Goal: Task Accomplishment & Management: Use online tool/utility

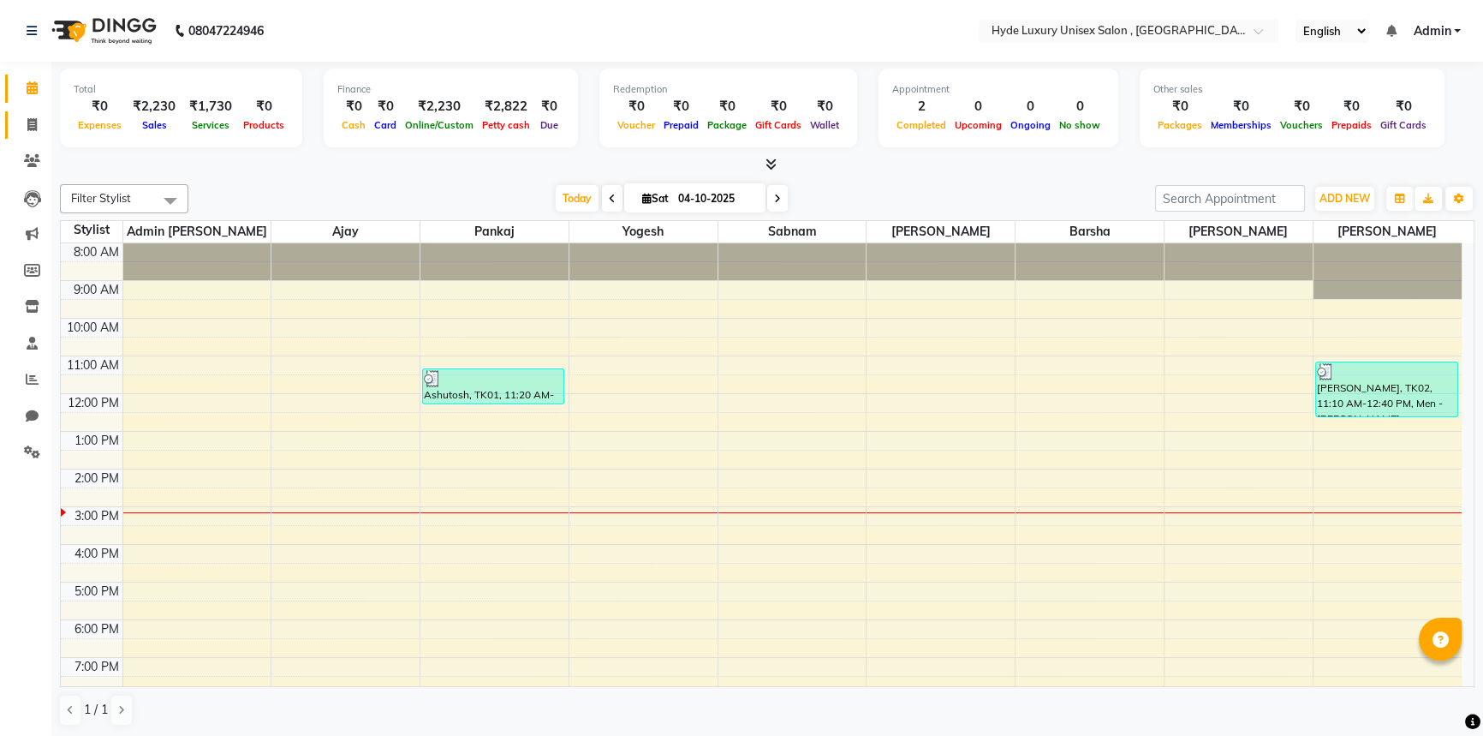
click at [36, 129] on icon at bounding box center [31, 124] width 9 height 13
select select "service"
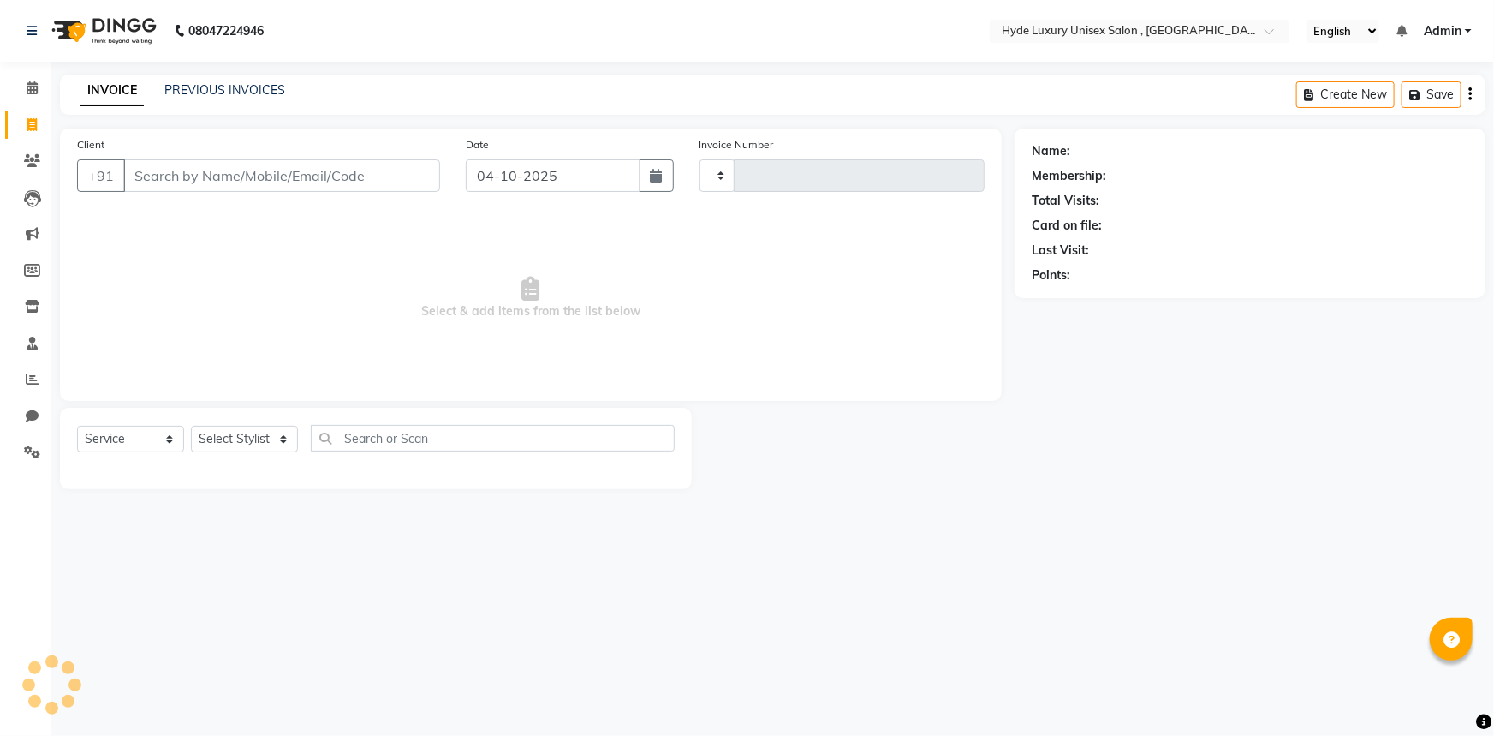
type input "1205"
select select "8189"
click at [239, 435] on select "Select Stylist" at bounding box center [244, 439] width 107 height 27
select select "79830"
click at [191, 426] on select "Select Stylist Admin [PERSON_NAME] [PERSON_NAME] [PERSON_NAME] [PERSON_NAME] [P…" at bounding box center [244, 439] width 107 height 27
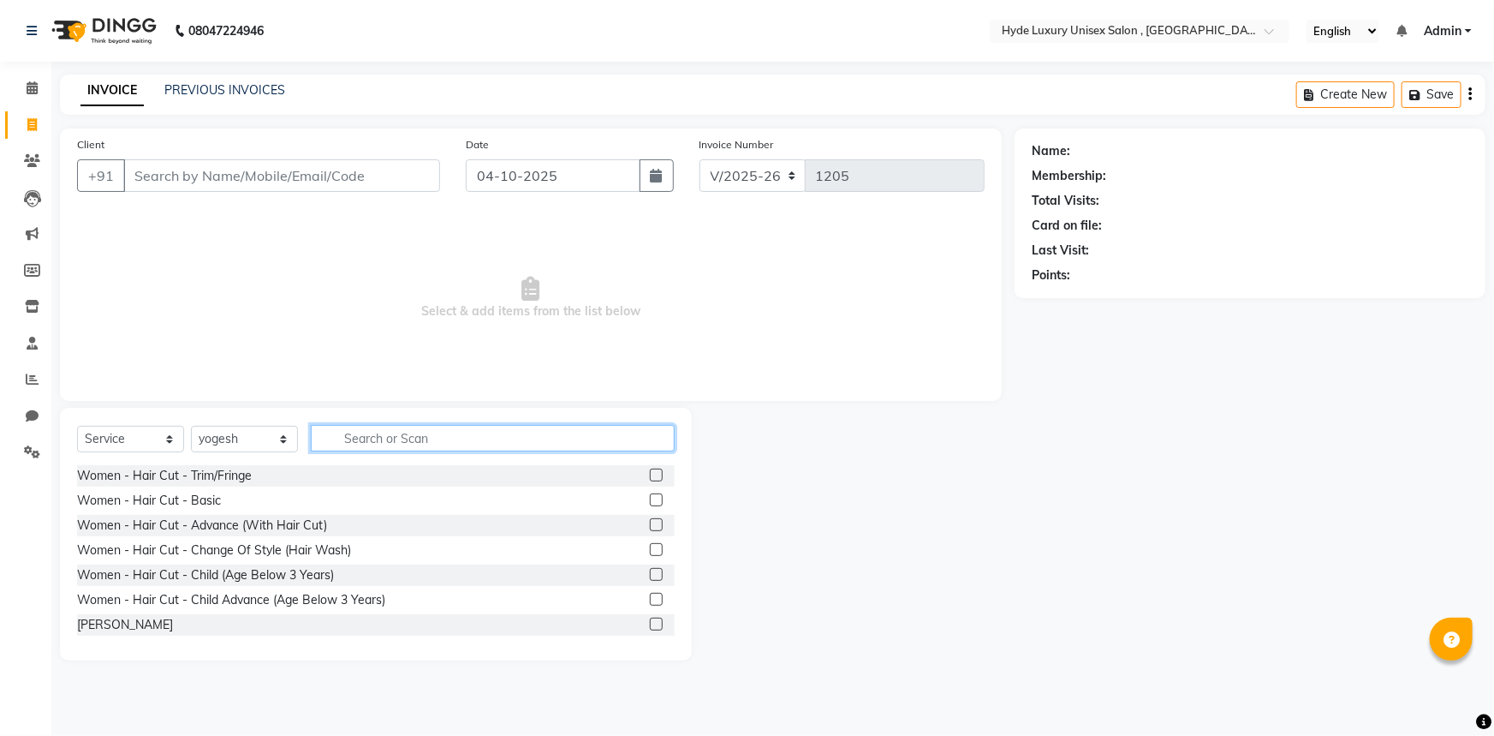
click at [360, 439] on input "text" at bounding box center [493, 438] width 364 height 27
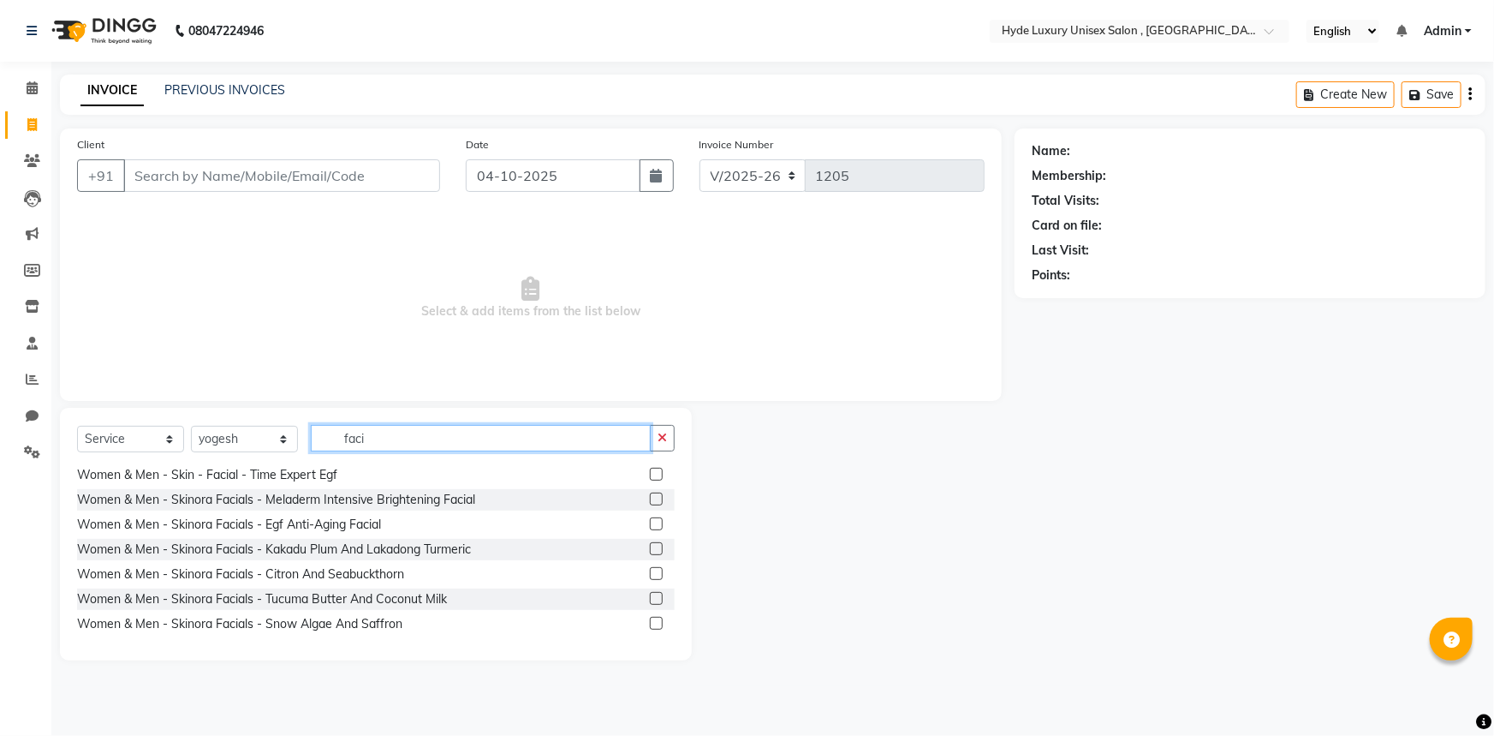
scroll to position [275, 0]
type input "faci"
click at [650, 494] on label at bounding box center [656, 498] width 13 height 13
click at [650, 494] on input "checkbox" at bounding box center [655, 498] width 11 height 11
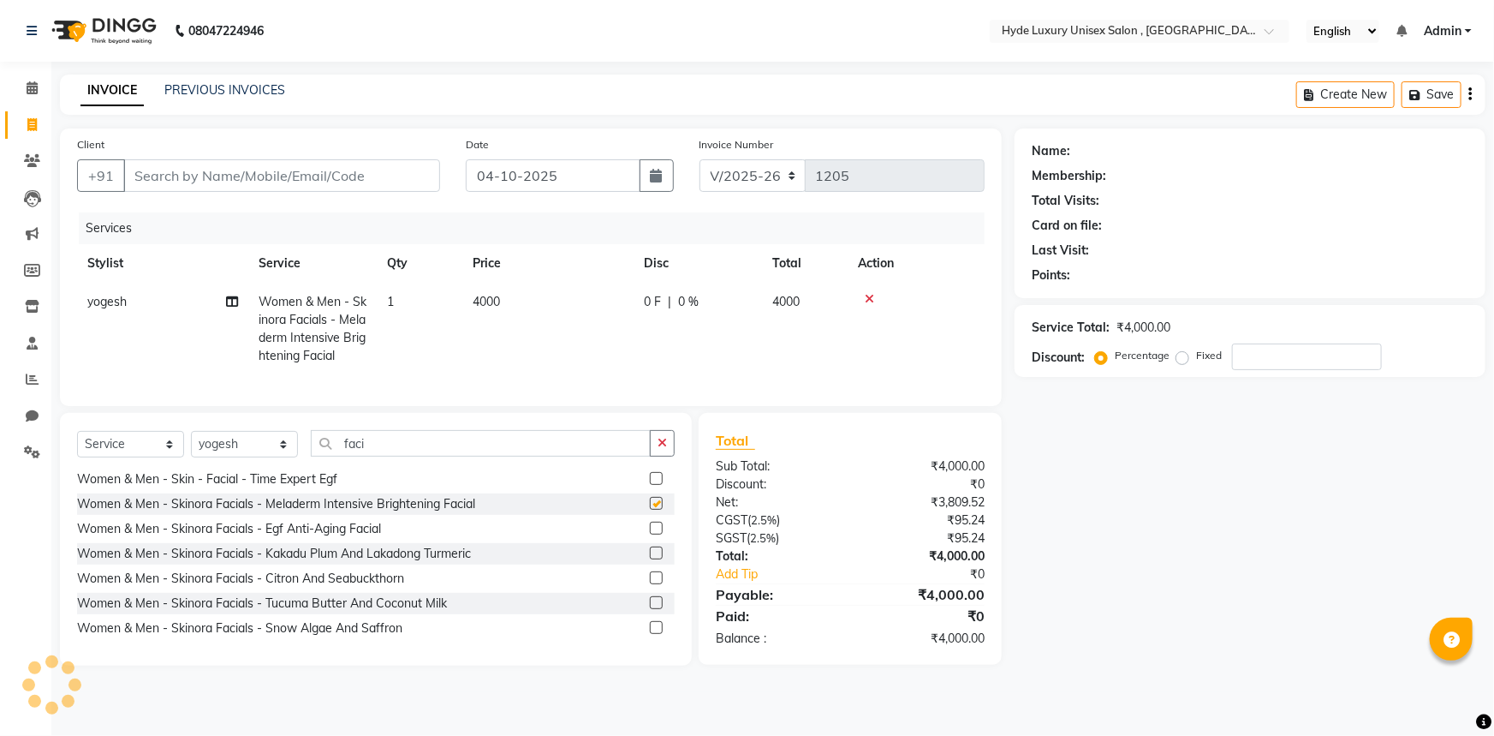
checkbox input "false"
click at [493, 296] on span "4000" at bounding box center [486, 301] width 27 height 15
select select "79830"
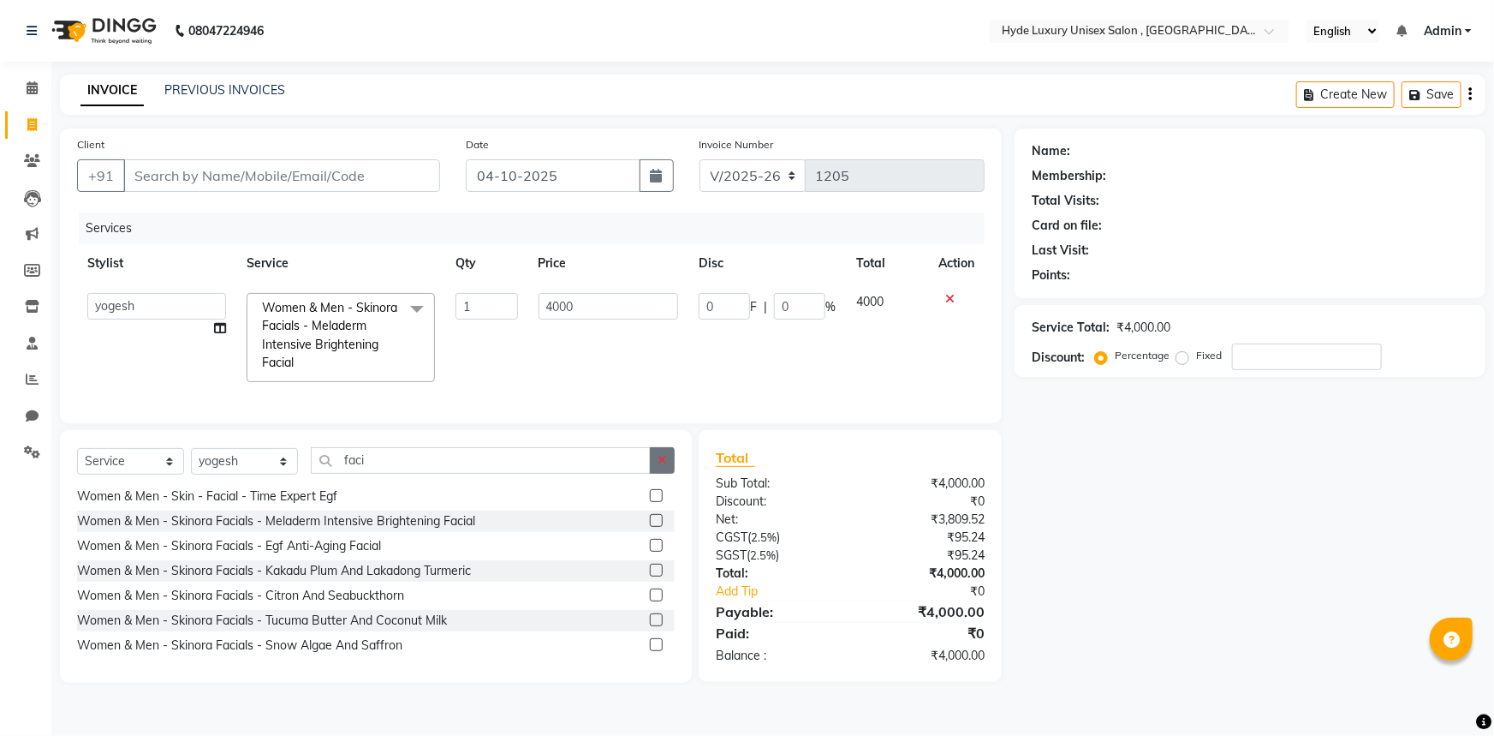
click at [665, 466] on icon "button" at bounding box center [662, 460] width 9 height 12
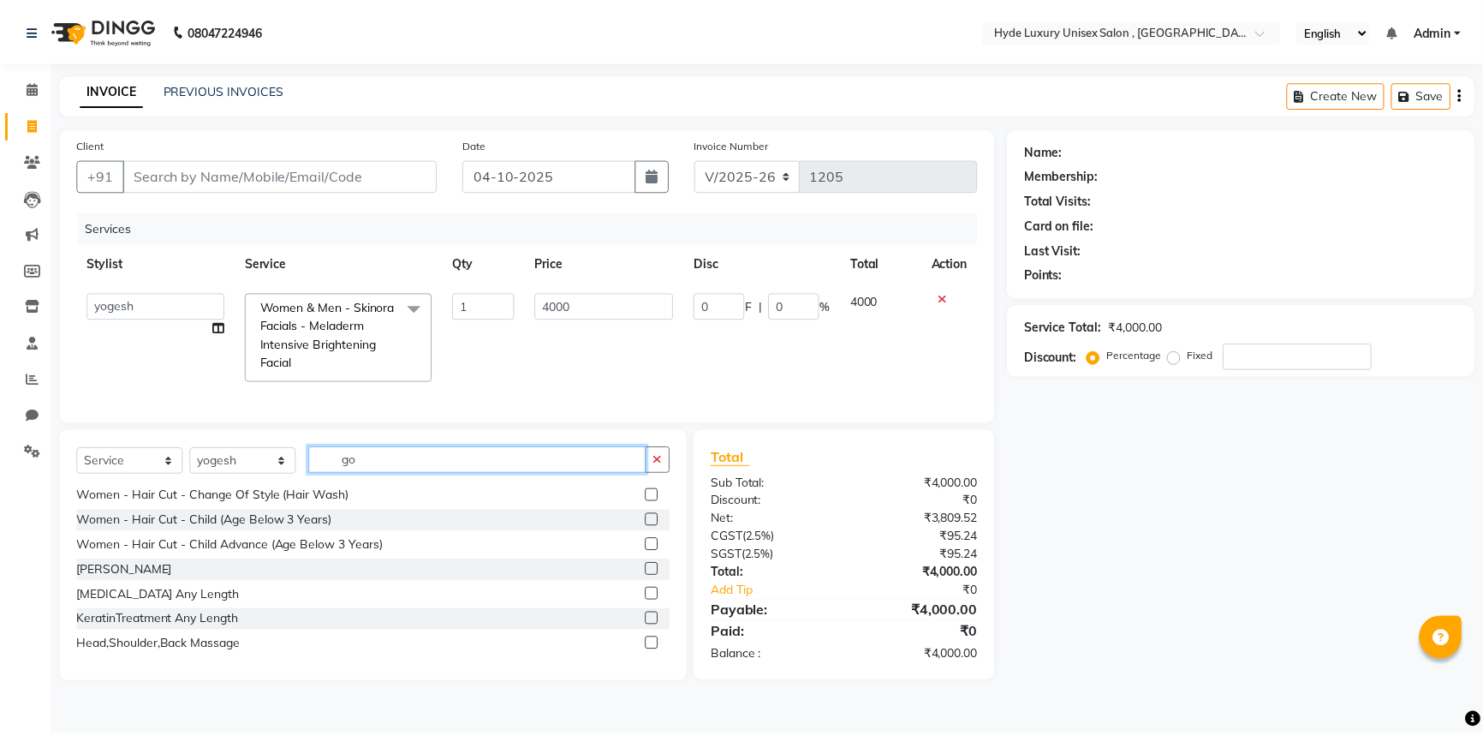
scroll to position [0, 0]
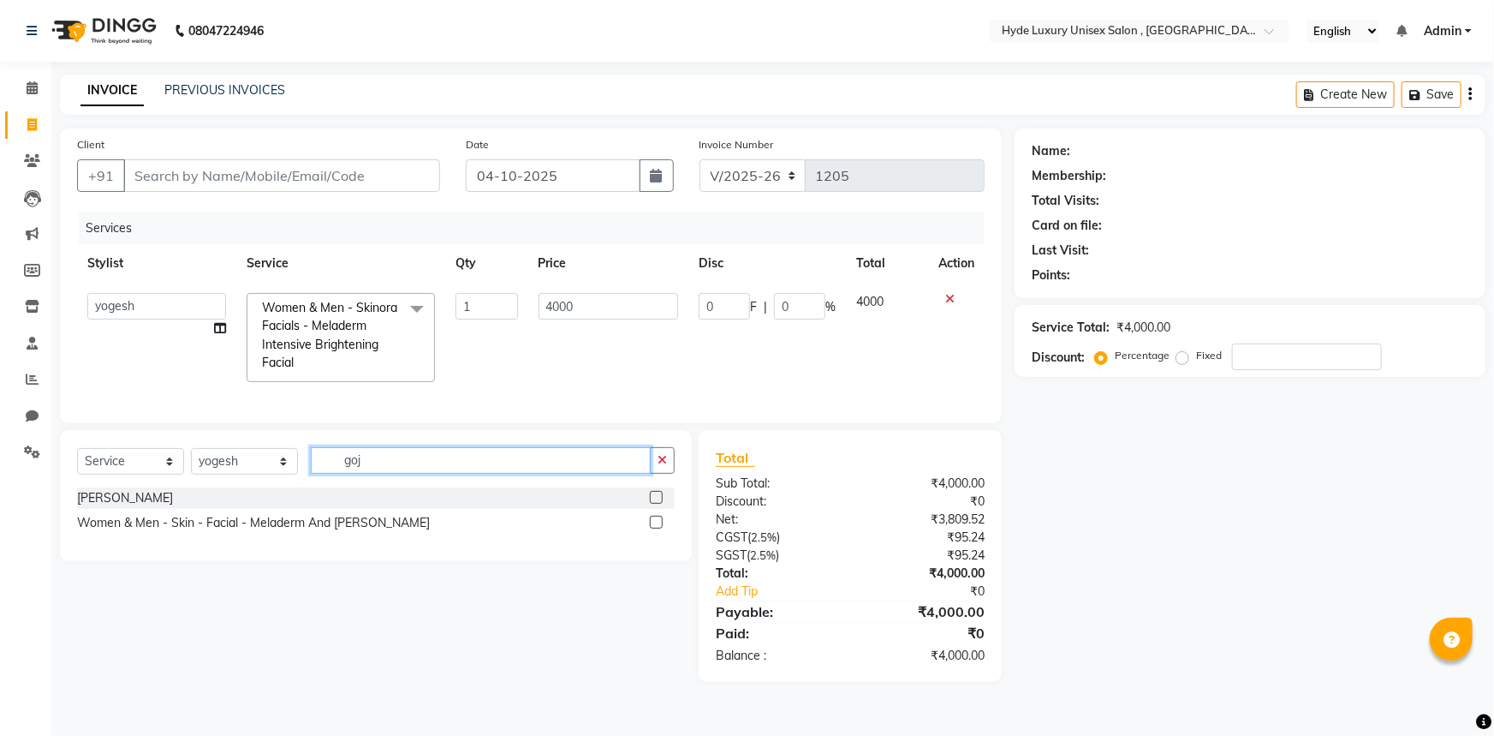
type input "goj"
click at [651, 504] on label at bounding box center [656, 497] width 13 height 13
click at [651, 504] on input "checkbox" at bounding box center [655, 497] width 11 height 11
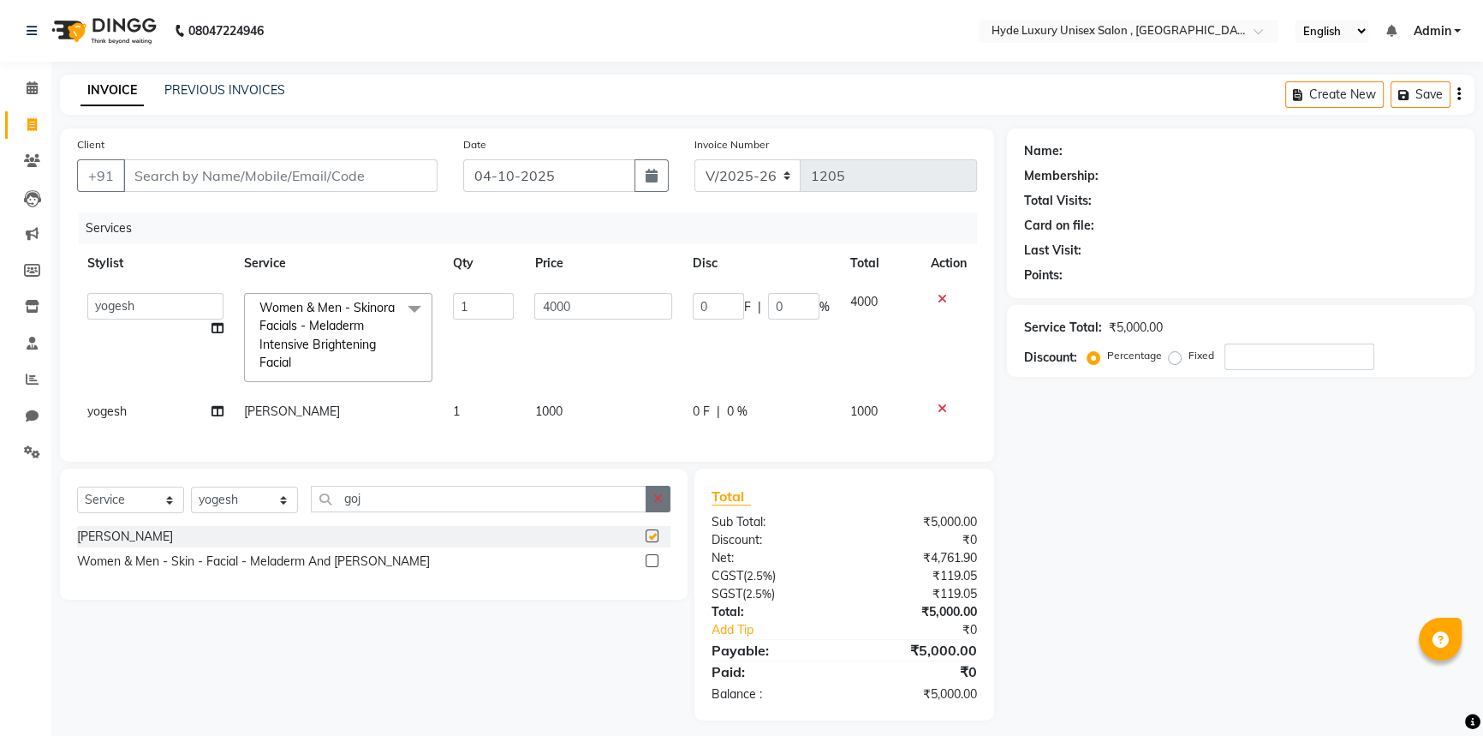
checkbox input "false"
click at [663, 510] on button "button" at bounding box center [658, 499] width 25 height 27
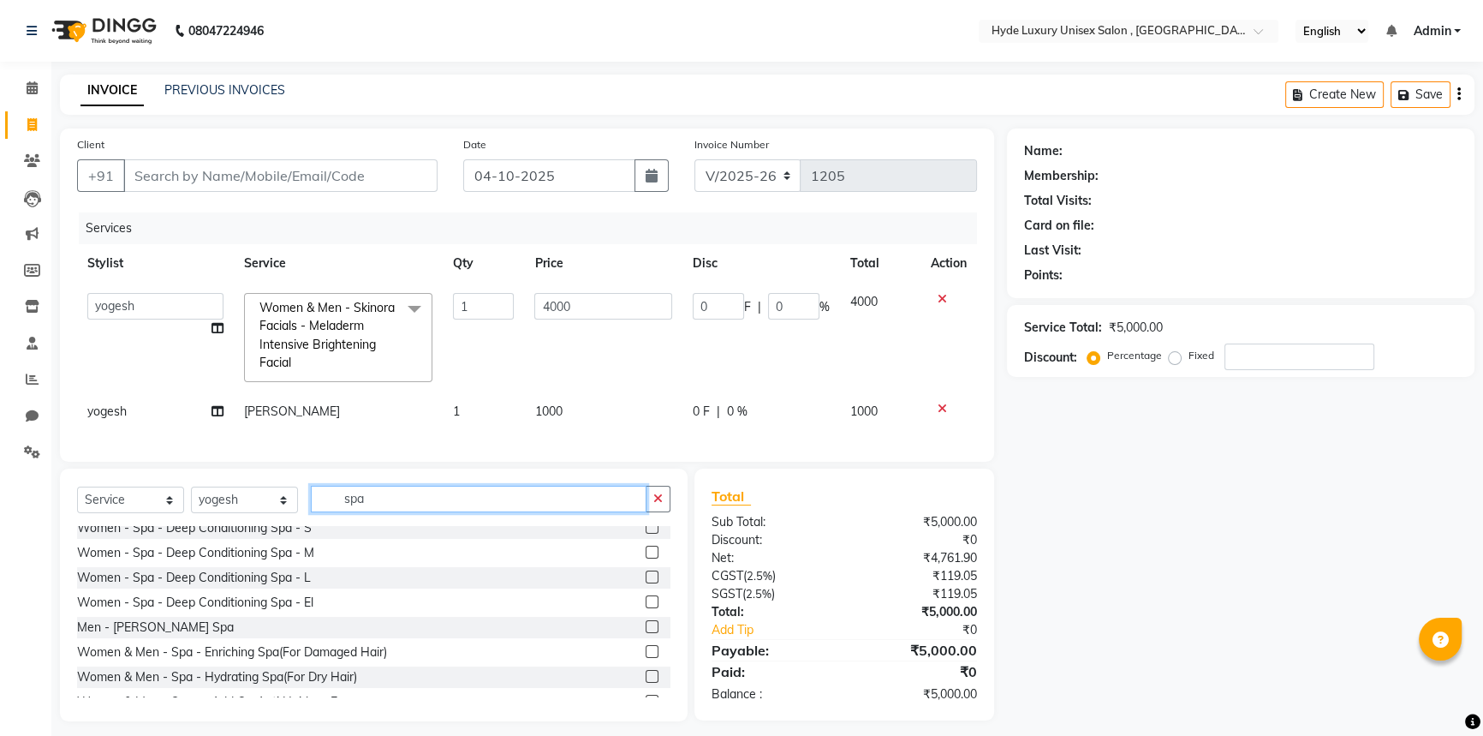
scroll to position [545, 0]
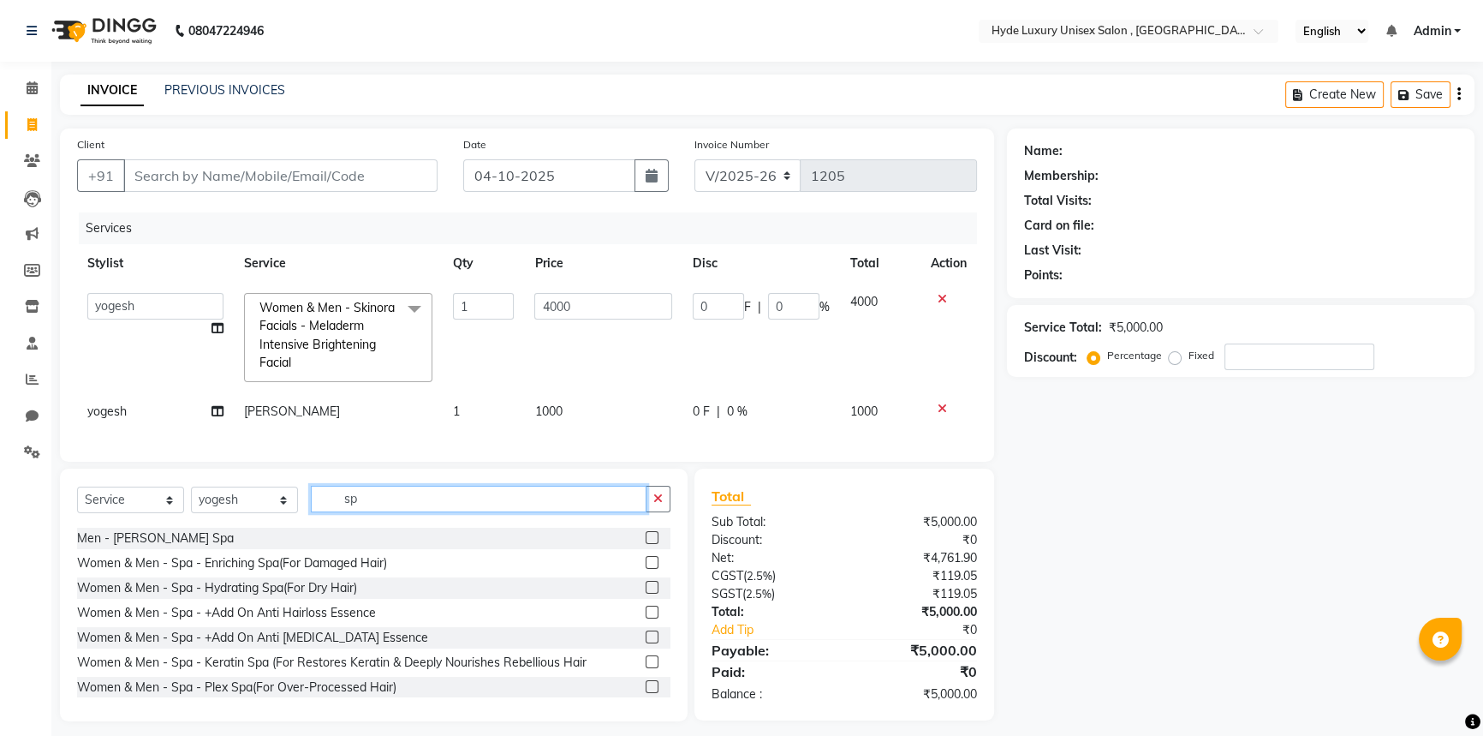
type input "s"
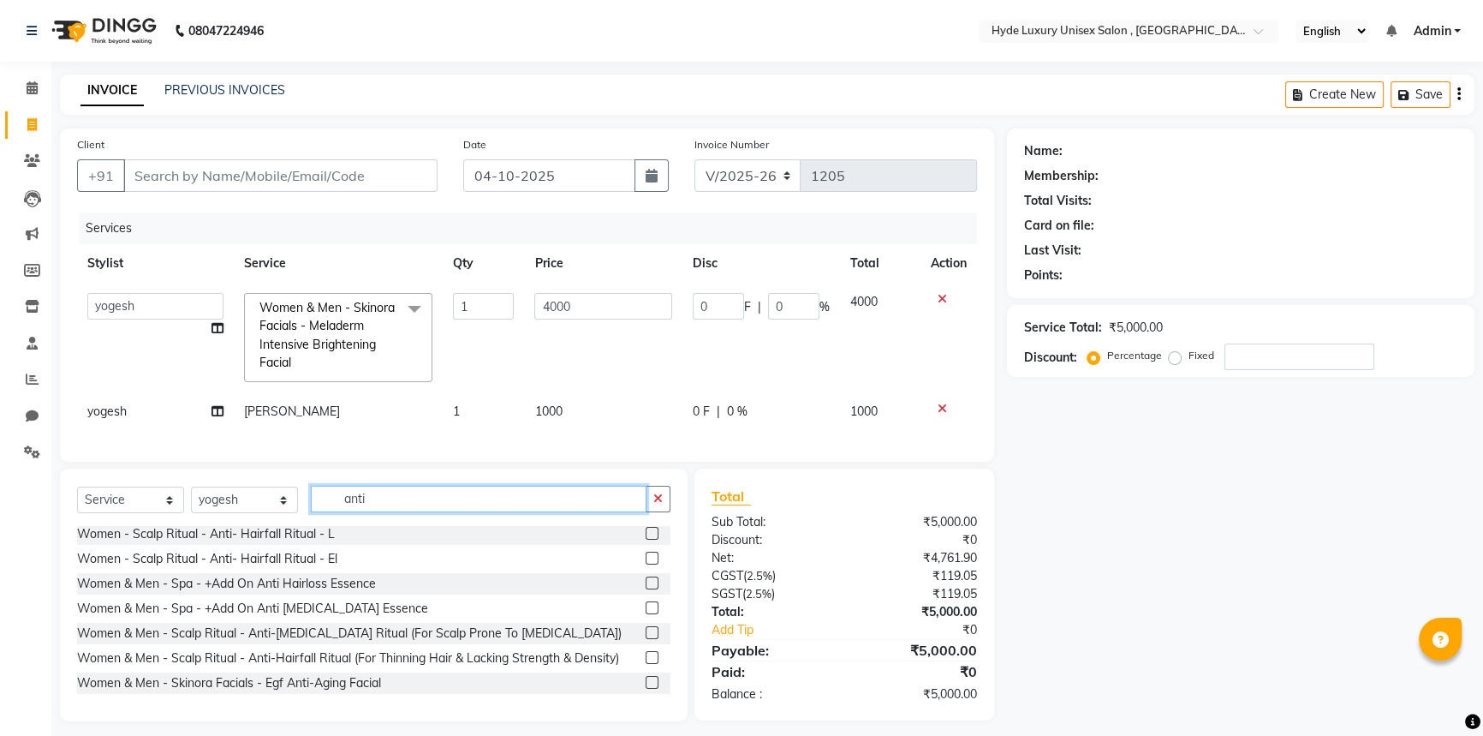
scroll to position [200, 0]
type input "anti"
click at [646, 640] on label at bounding box center [652, 633] width 13 height 13
click at [646, 640] on input "checkbox" at bounding box center [651, 634] width 11 height 11
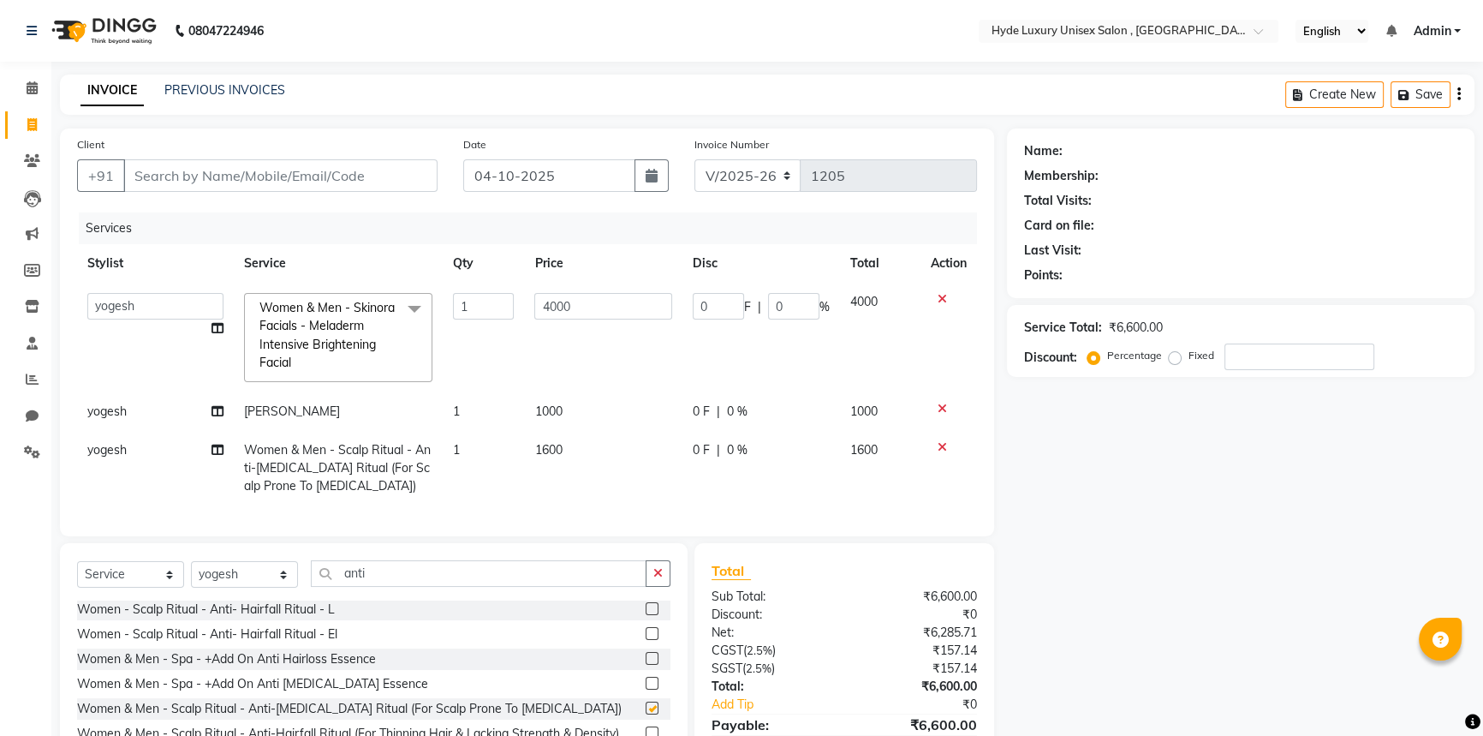
checkbox input "false"
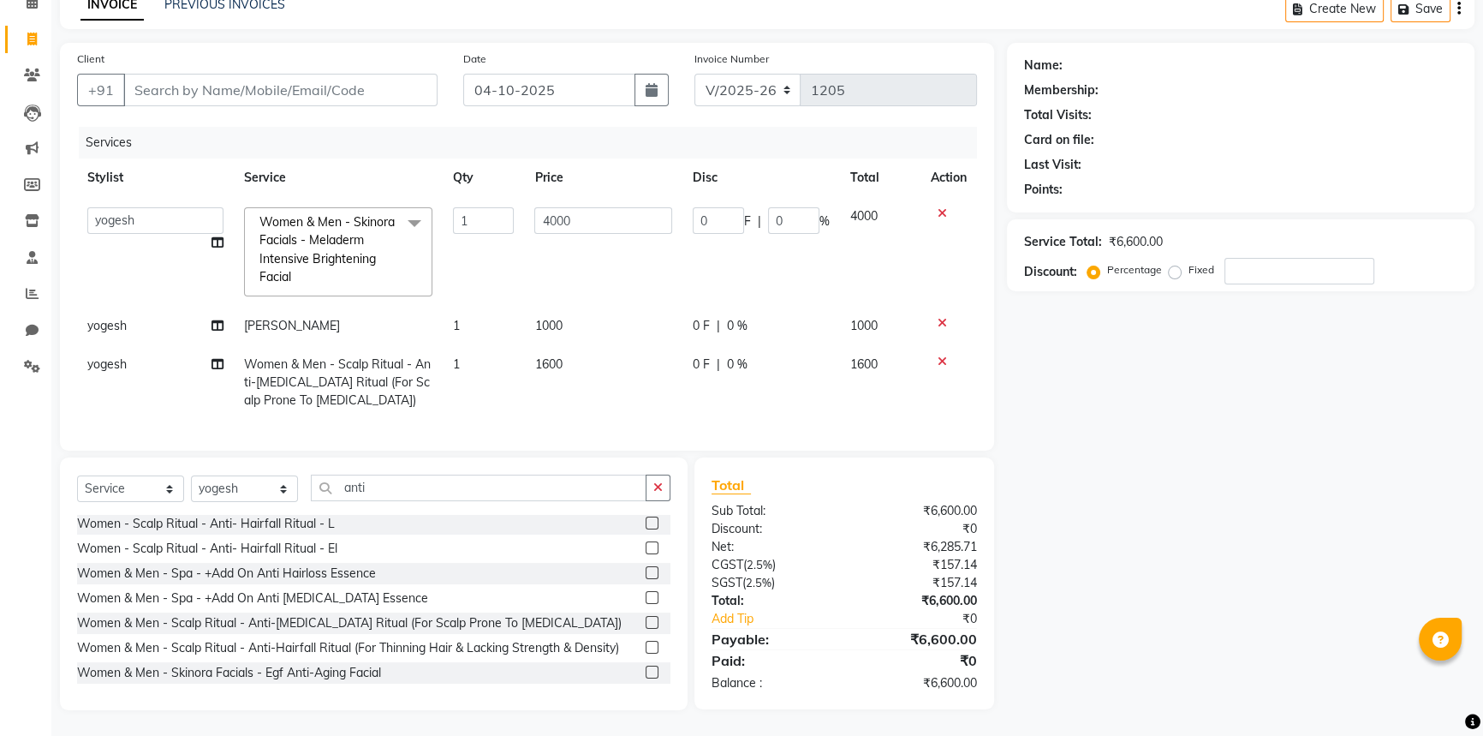
scroll to position [97, 0]
click at [646, 649] on label at bounding box center [652, 647] width 13 height 13
click at [646, 649] on input "checkbox" at bounding box center [651, 647] width 11 height 11
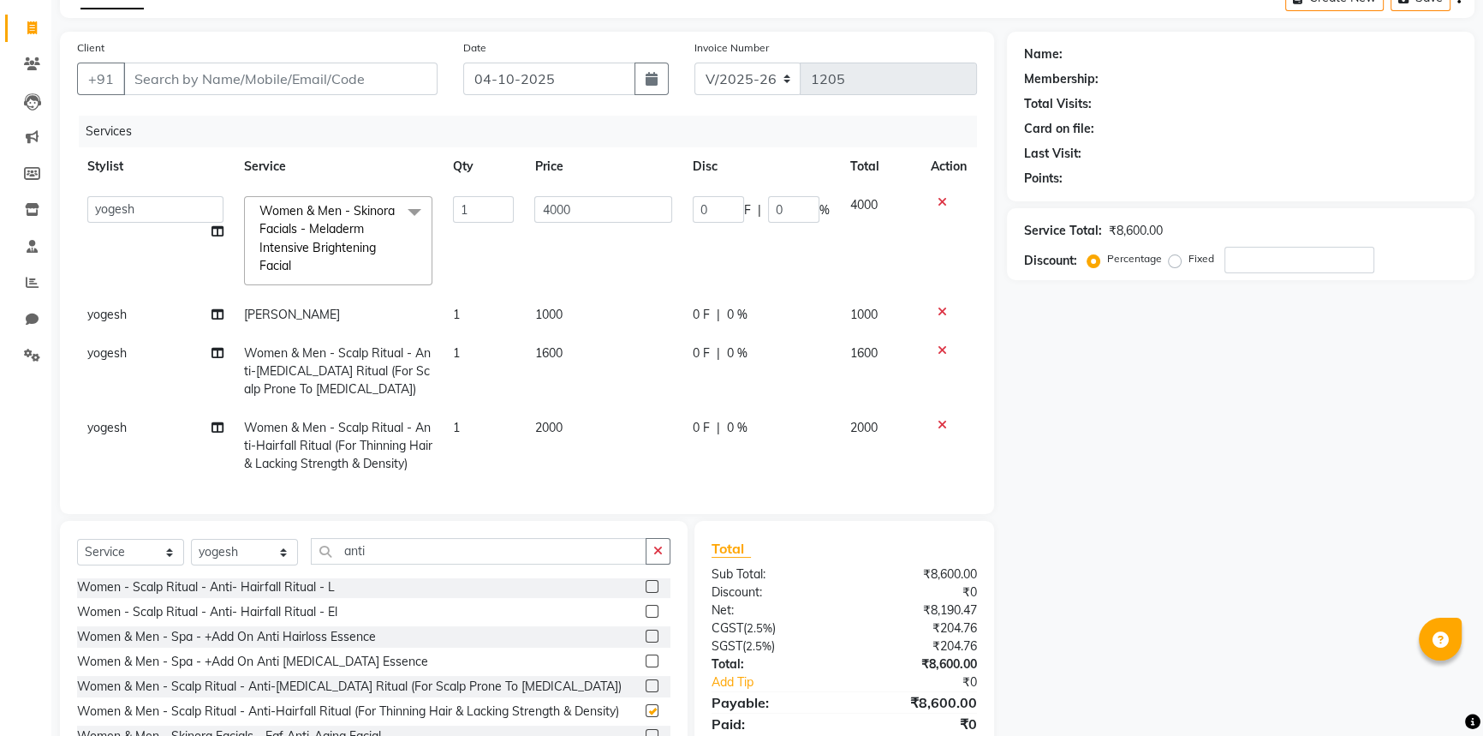
checkbox input "false"
click at [942, 427] on icon at bounding box center [942, 425] width 9 height 12
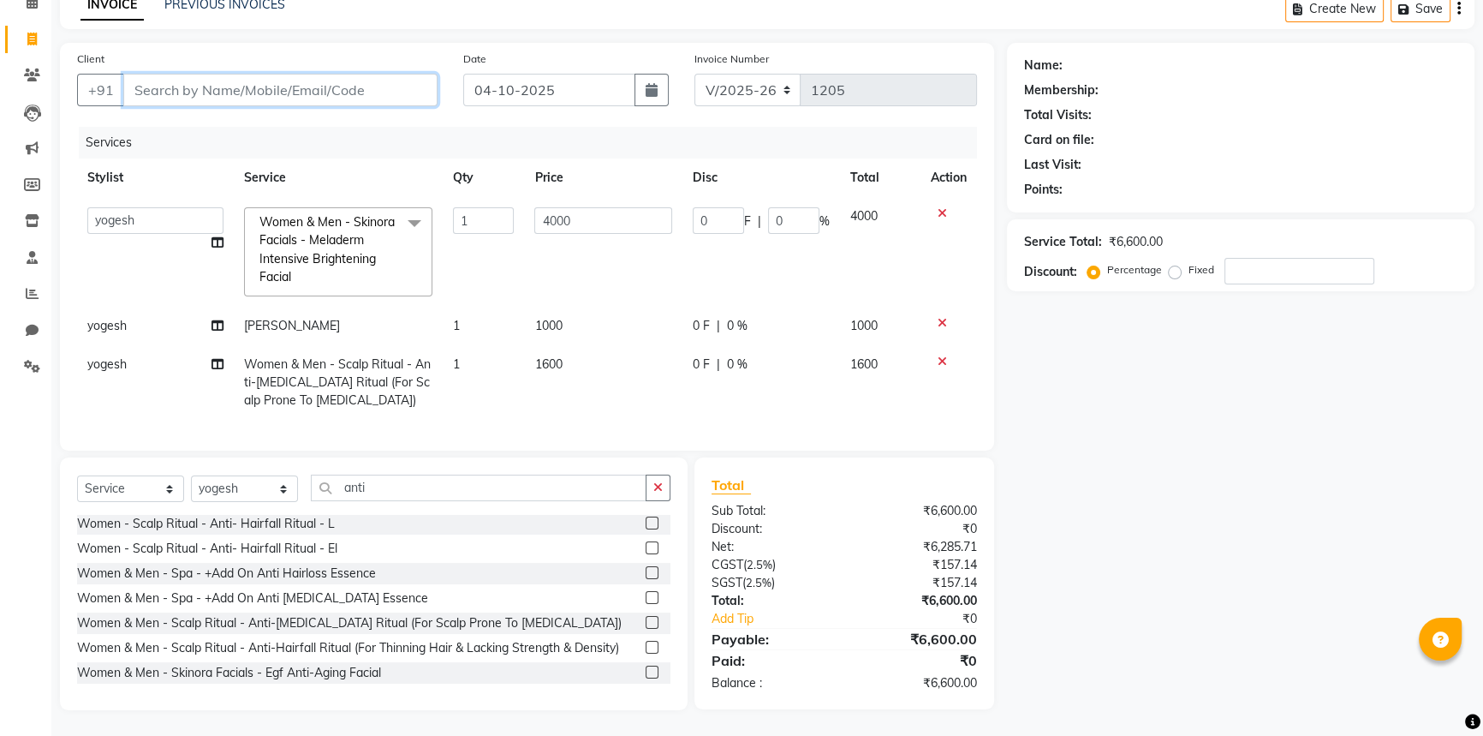
click at [219, 74] on input "Client" at bounding box center [280, 90] width 314 height 33
click at [269, 485] on select "Select Stylist Admin [PERSON_NAME] [PERSON_NAME] [PERSON_NAME] [PERSON_NAME] [P…" at bounding box center [244, 488] width 107 height 27
click at [353, 485] on input "anti" at bounding box center [479, 487] width 336 height 27
click at [397, 485] on input "anti" at bounding box center [479, 487] width 336 height 27
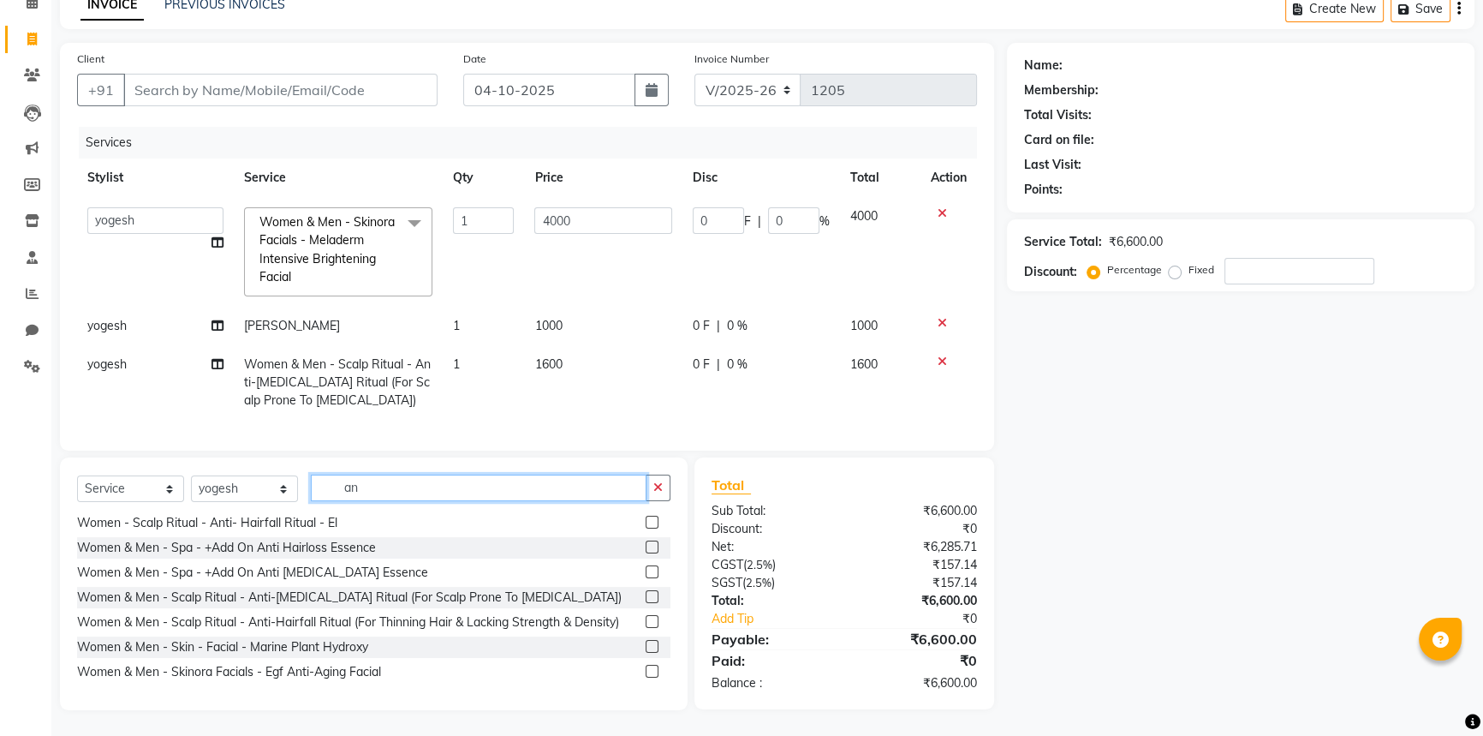
type input "a"
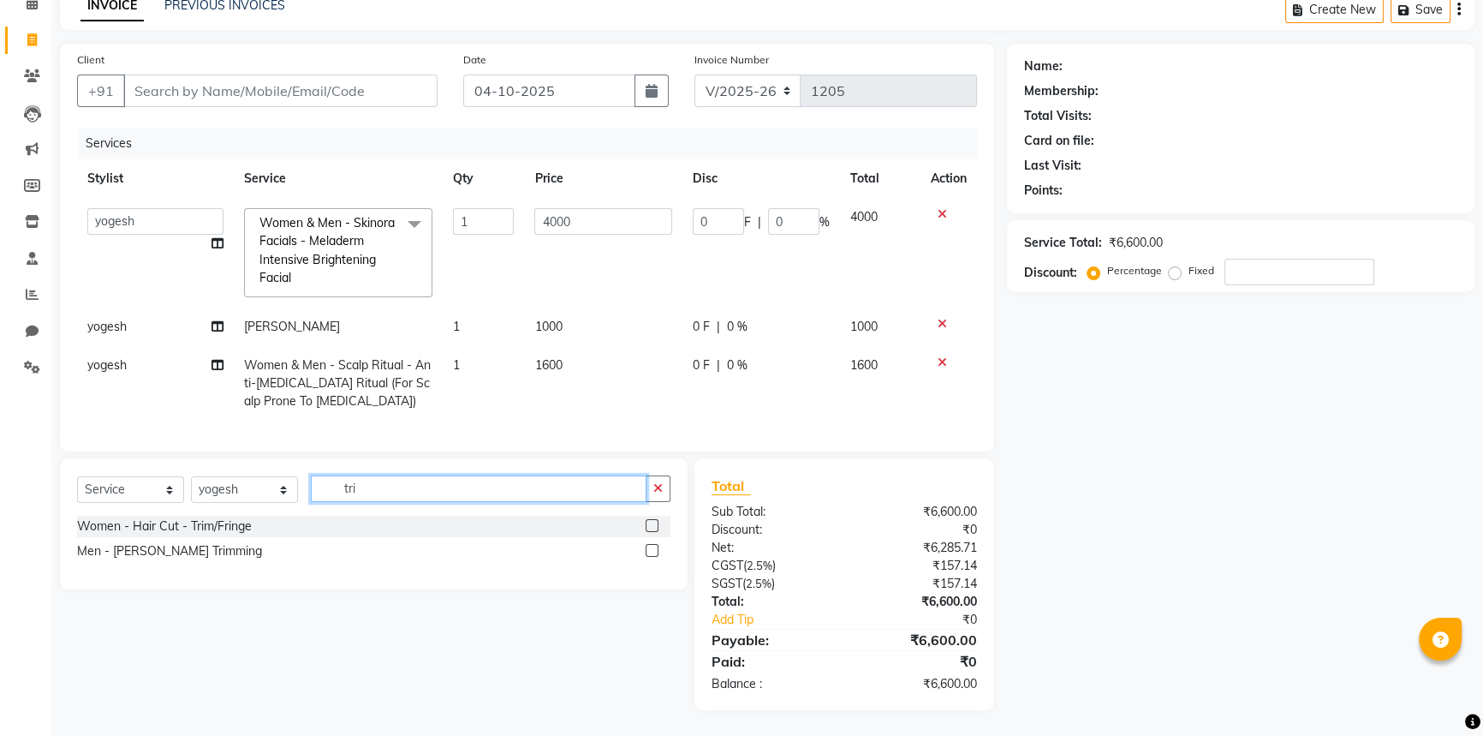
scroll to position [96, 0]
type input "trim"
click at [648, 548] on label at bounding box center [652, 550] width 13 height 13
click at [648, 548] on input "checkbox" at bounding box center [651, 551] width 11 height 11
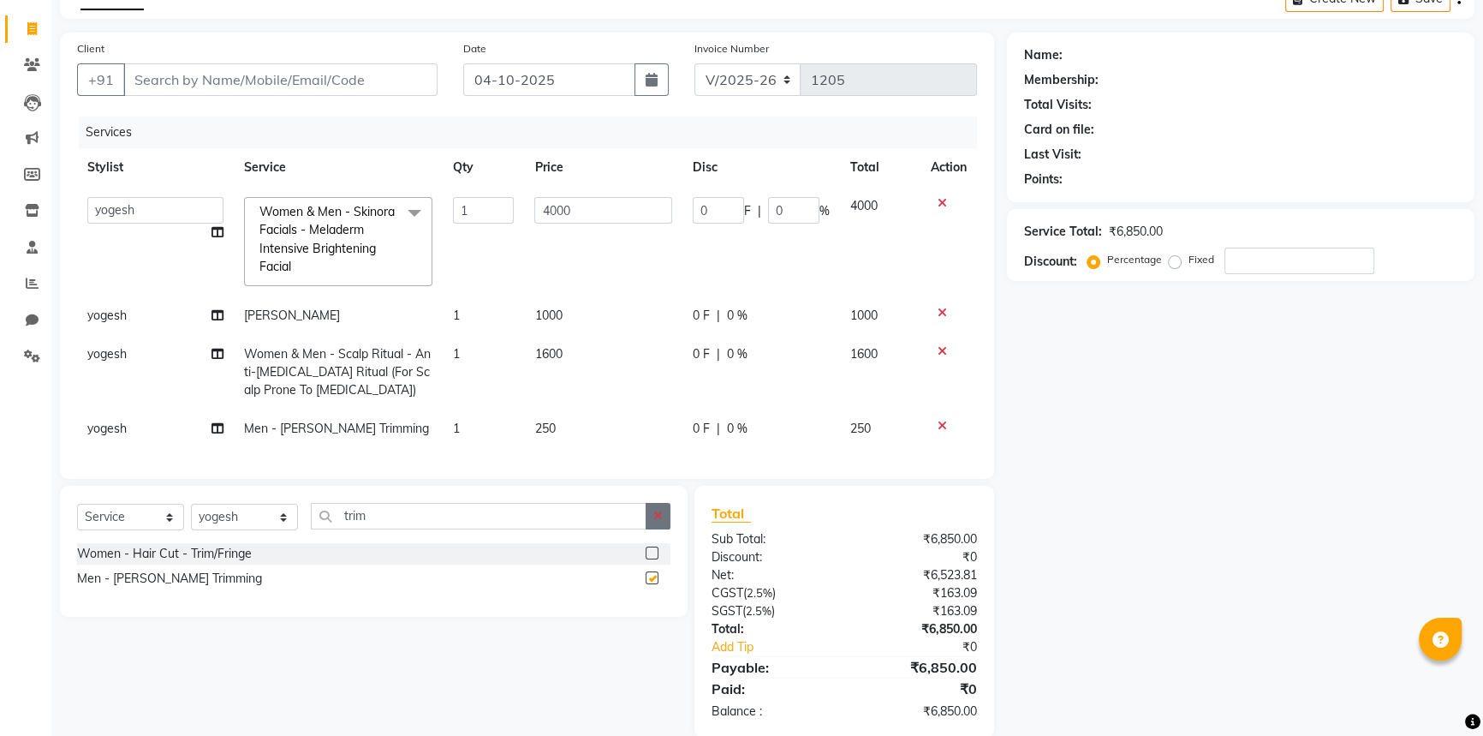
checkbox input "false"
click at [659, 522] on icon "button" at bounding box center [657, 516] width 9 height 12
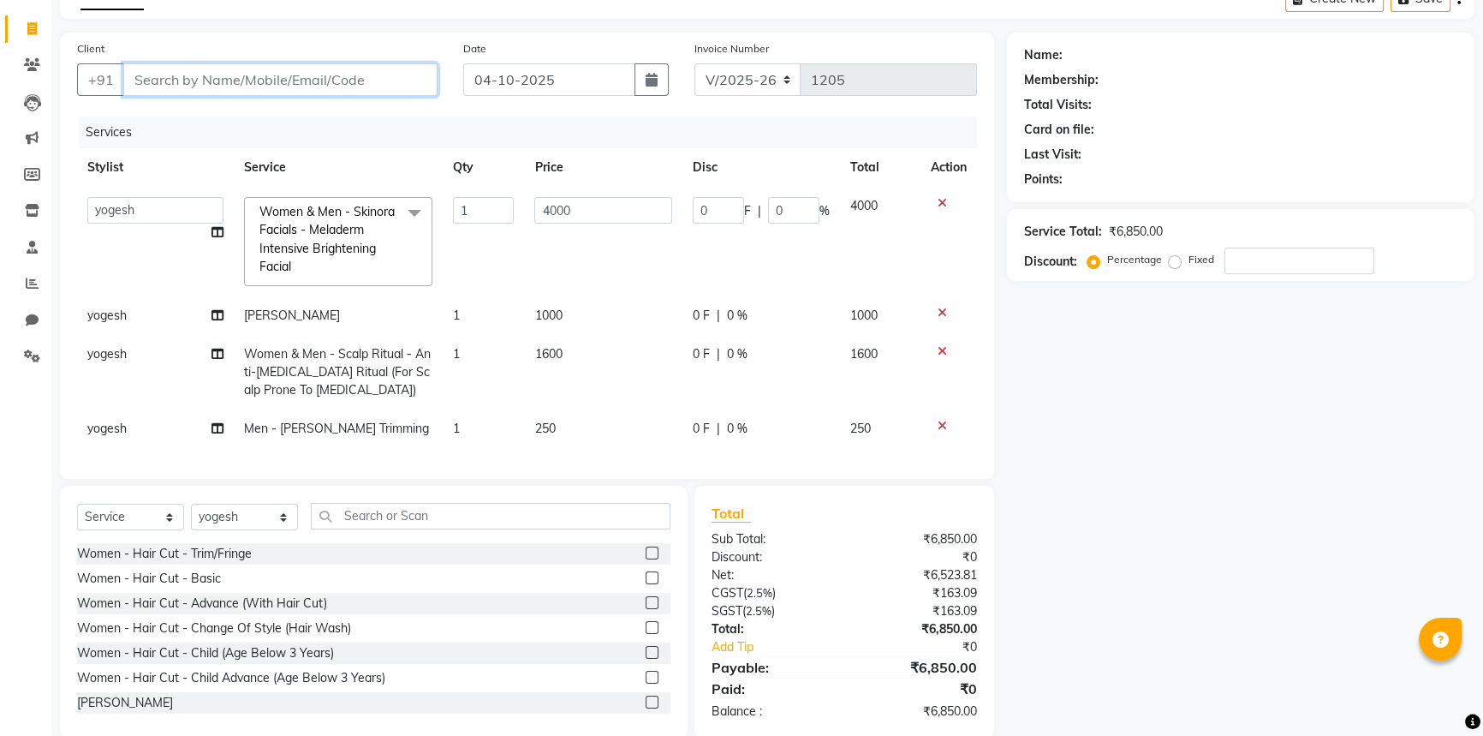
click at [253, 79] on input "Client" at bounding box center [280, 79] width 314 height 33
type input "m"
type input "0"
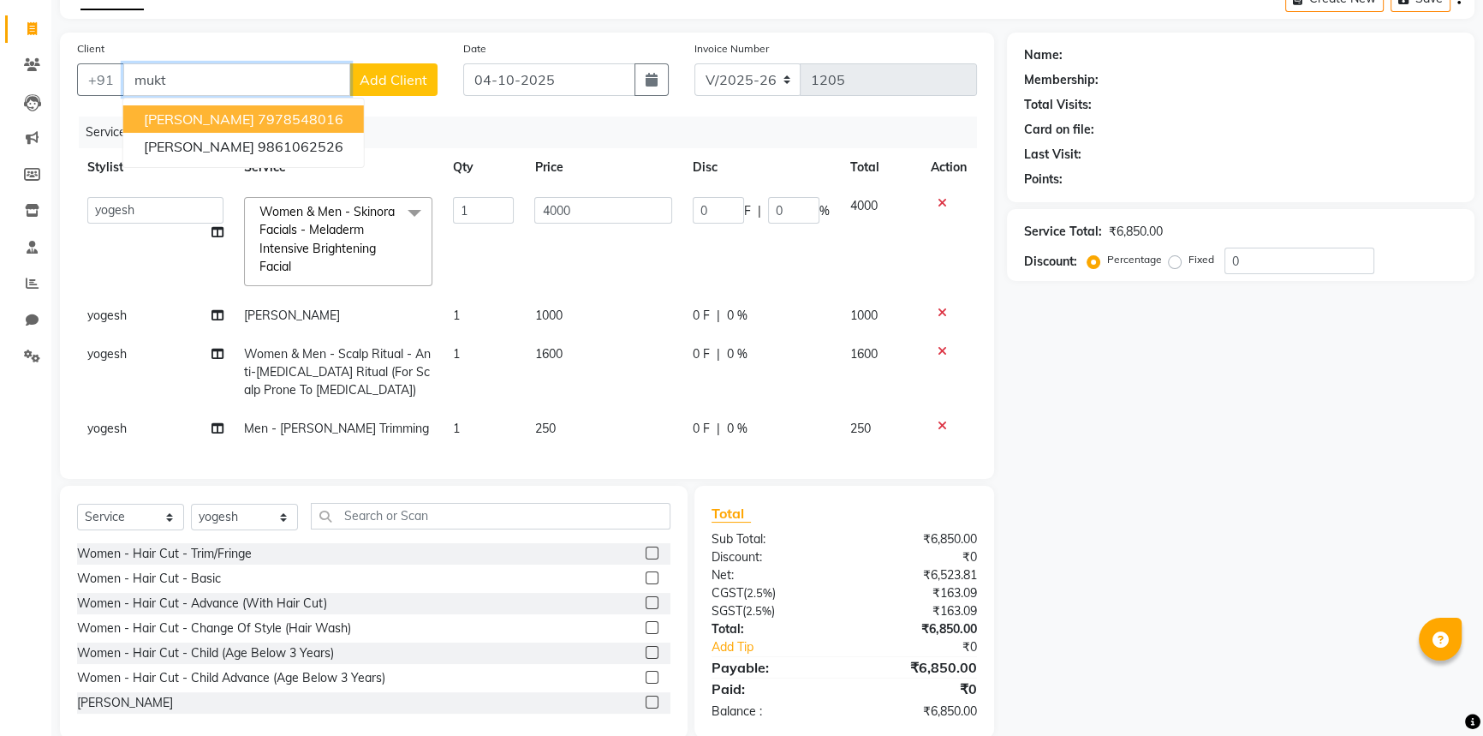
click at [261, 119] on ngb-highlight "7978548016" at bounding box center [301, 118] width 86 height 17
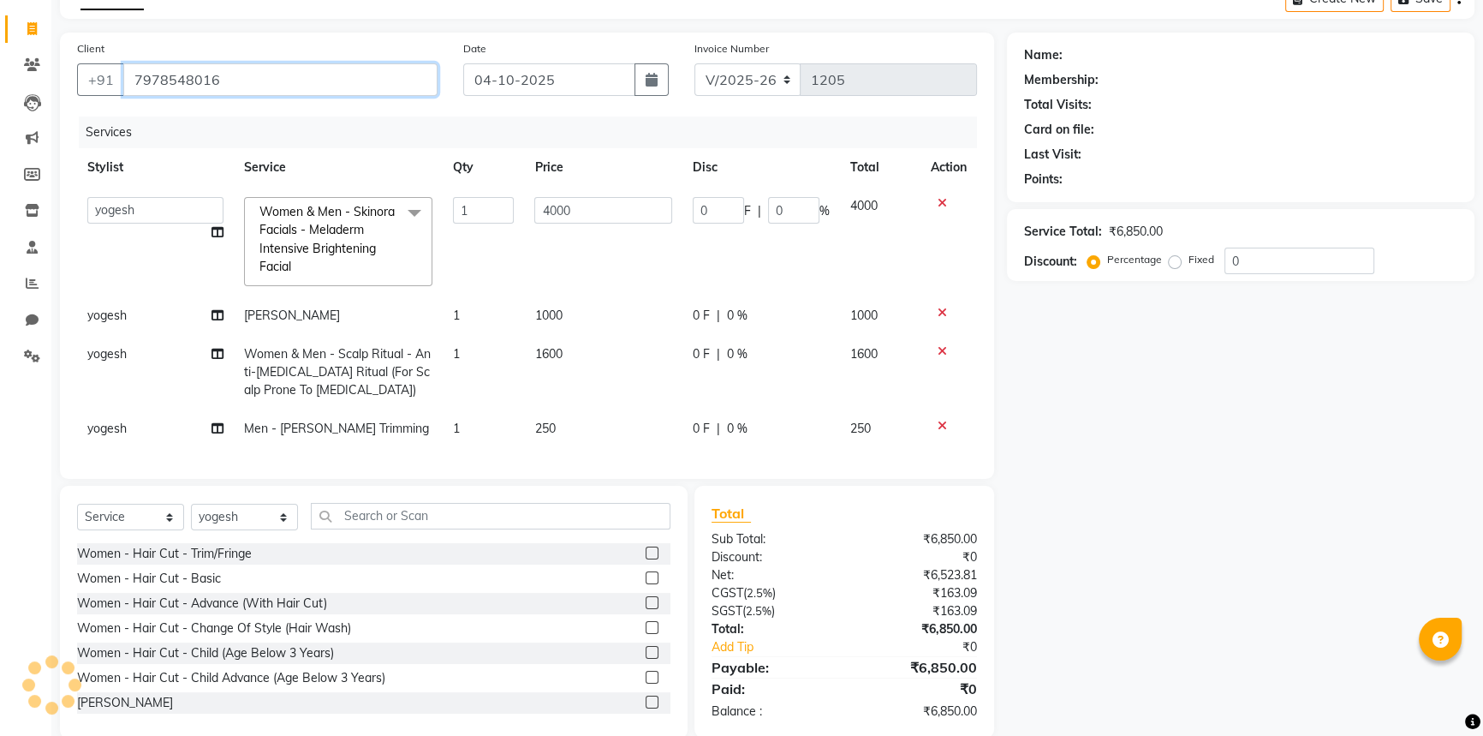
type input "7978548016"
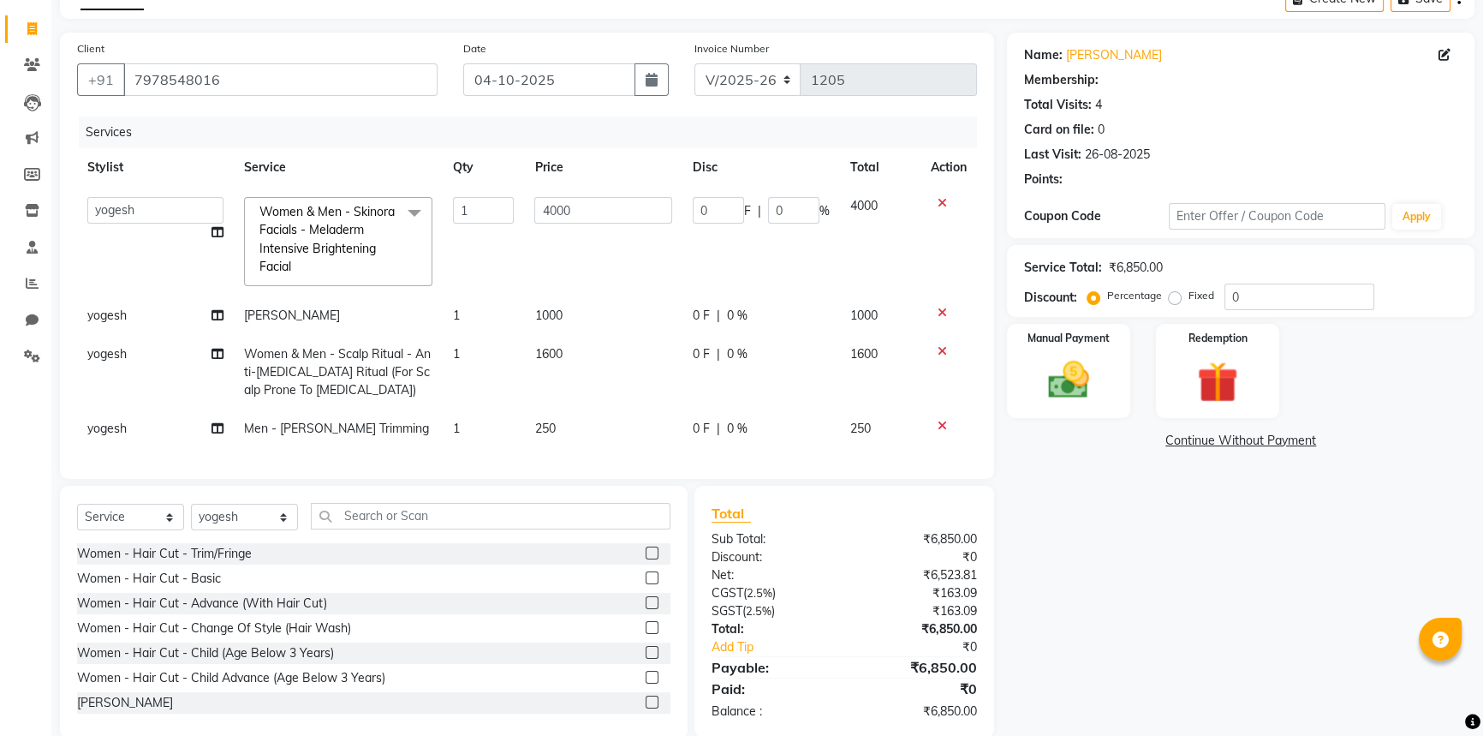
type input "800"
type input "20"
select select "1: Object"
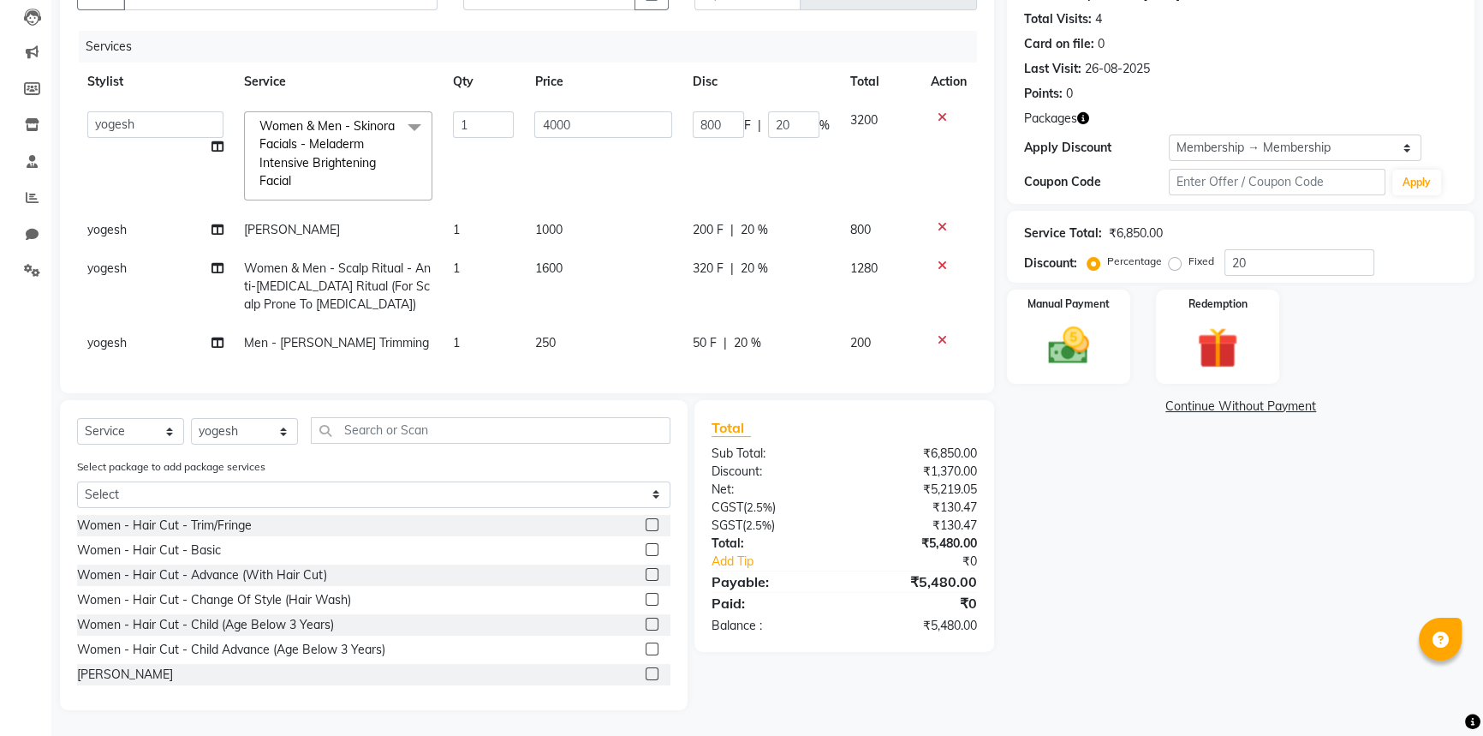
scroll to position [194, 0]
click at [1281, 249] on input "20" at bounding box center [1300, 262] width 150 height 27
type input "2"
type input "80"
type input "2"
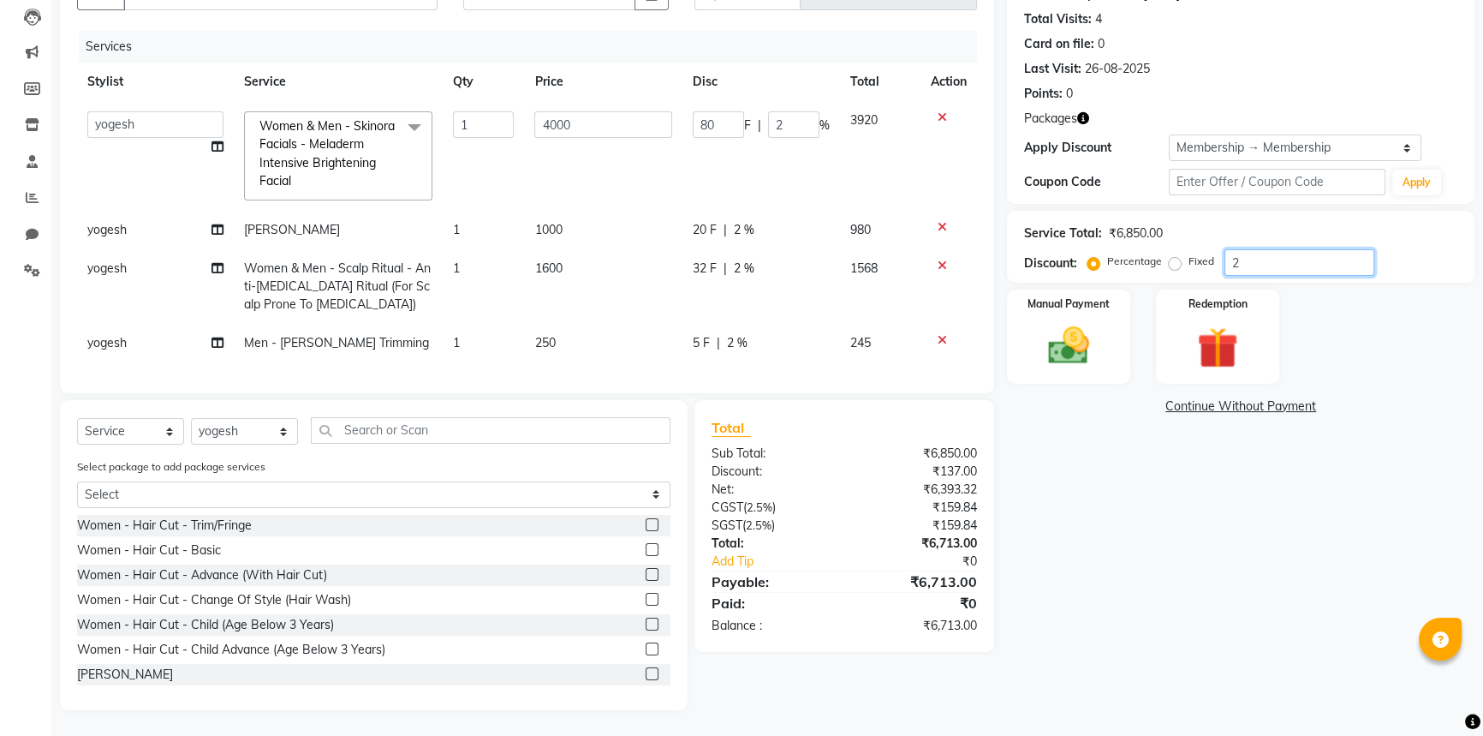
type input "0"
type input "3"
type input "120"
type input "3"
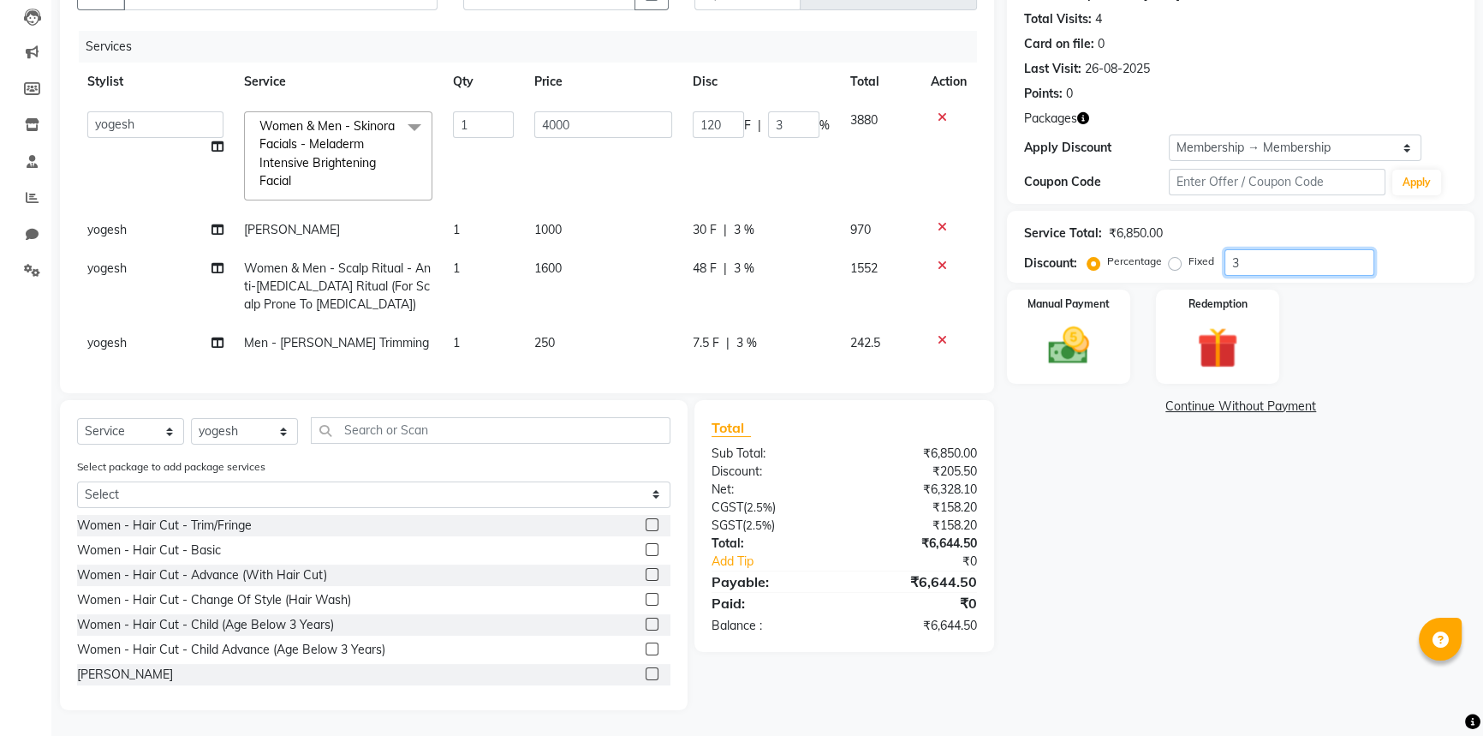
type input "30"
type input "1200"
type input "30"
click at [1170, 472] on div "Name: [PERSON_NAME] Membership: end on [DATE] Total Visits: 4 Card on file: 0 L…" at bounding box center [1247, 328] width 480 height 763
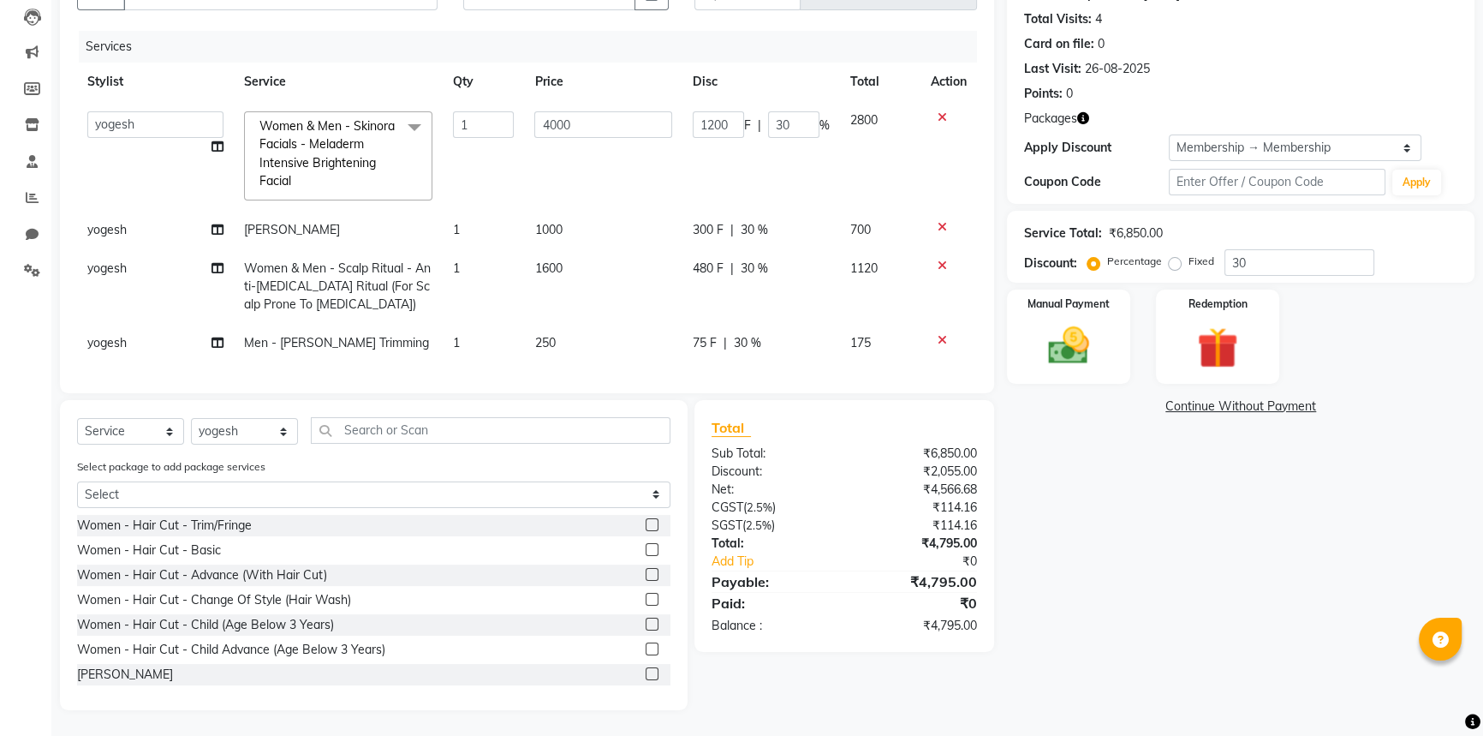
click at [711, 334] on span "75 F" at bounding box center [705, 343] width 24 height 18
select select "79830"
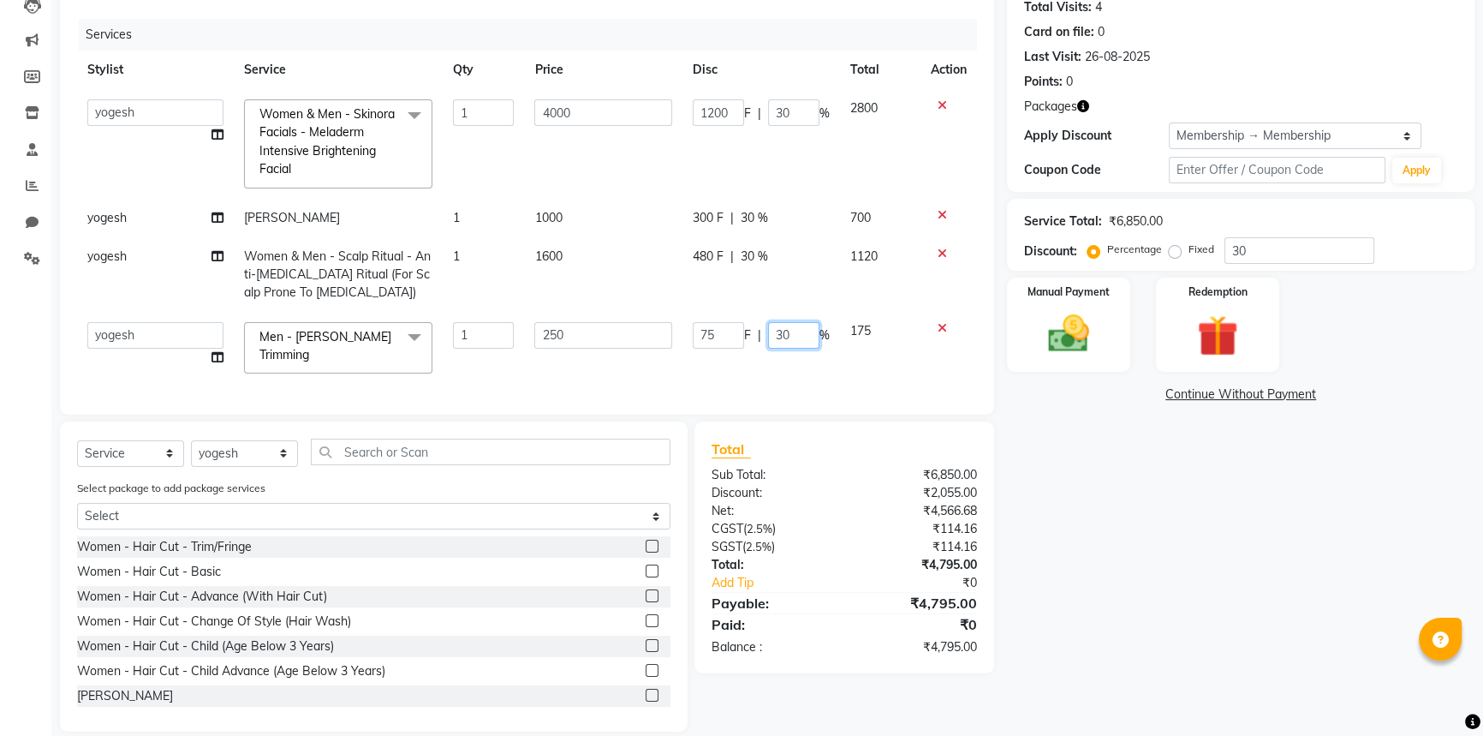
click at [802, 331] on input "30" at bounding box center [793, 335] width 51 height 27
type input "3"
click at [1088, 491] on div "Name: [PERSON_NAME] Membership: end on [DATE] Total Visits: 4 Card on file: 0 L…" at bounding box center [1247, 333] width 480 height 796
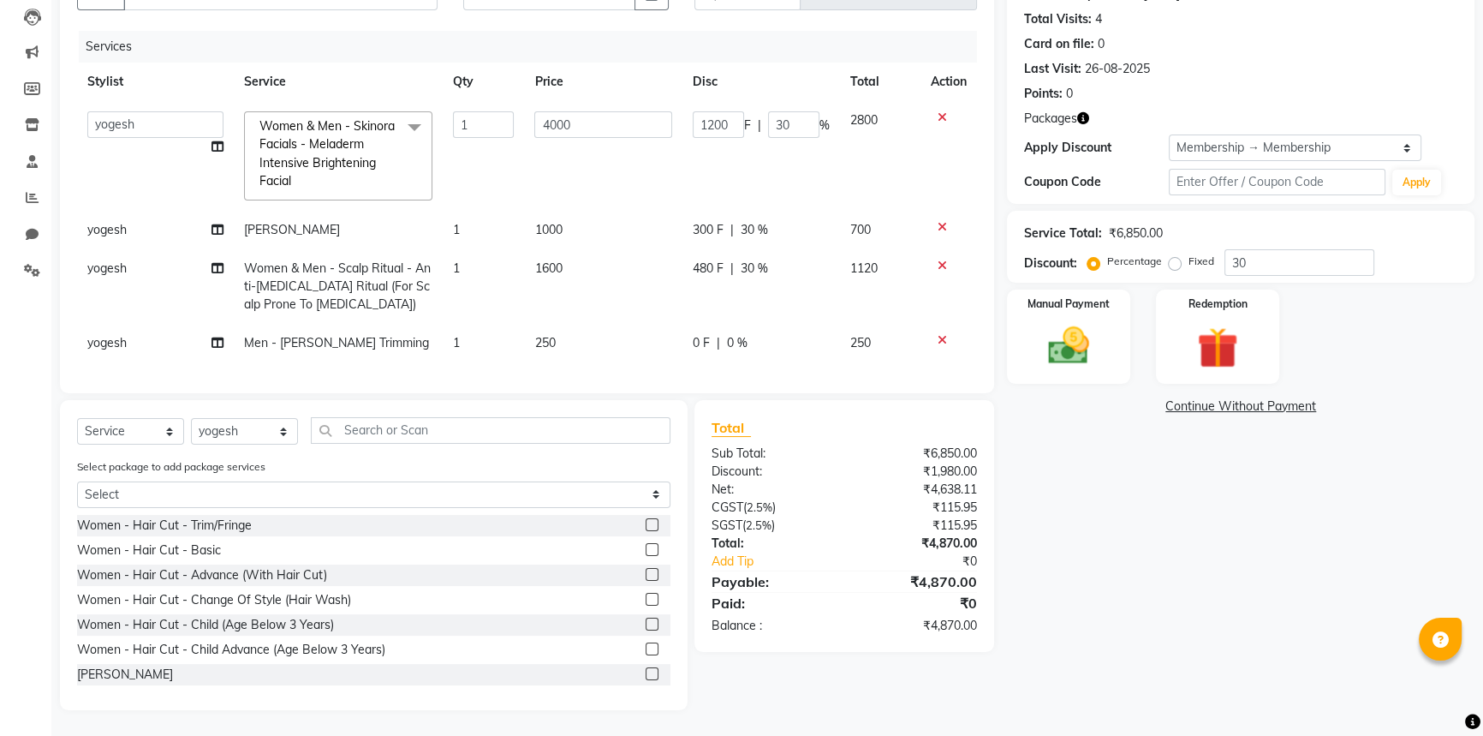
click at [769, 259] on div "480 F | 30 %" at bounding box center [761, 268] width 137 height 18
select select "79830"
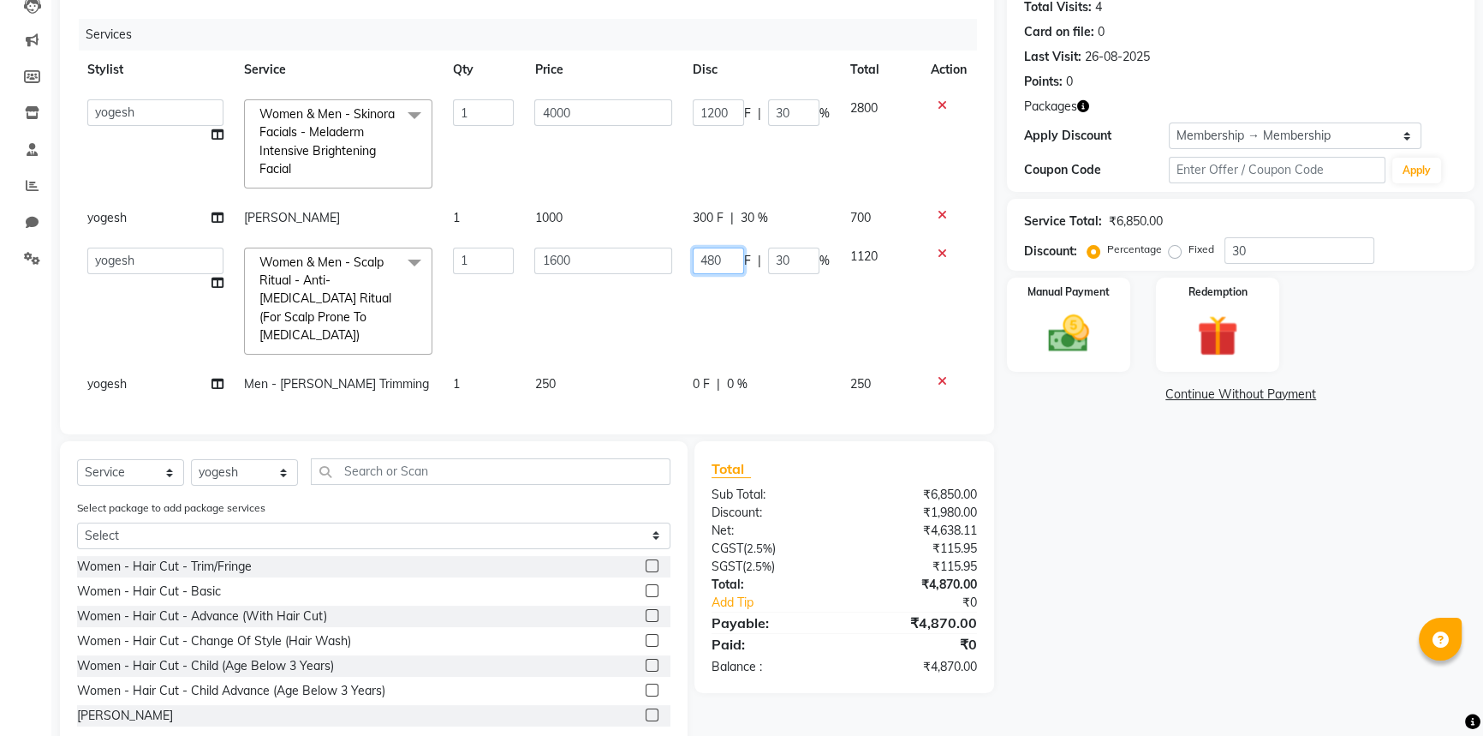
click at [732, 256] on input "480" at bounding box center [718, 261] width 51 height 27
type input "4"
type input "600"
click at [1158, 532] on div "Name: [PERSON_NAME] Membership: end on [DATE] Total Visits: 4 Card on file: 0 L…" at bounding box center [1247, 343] width 480 height 816
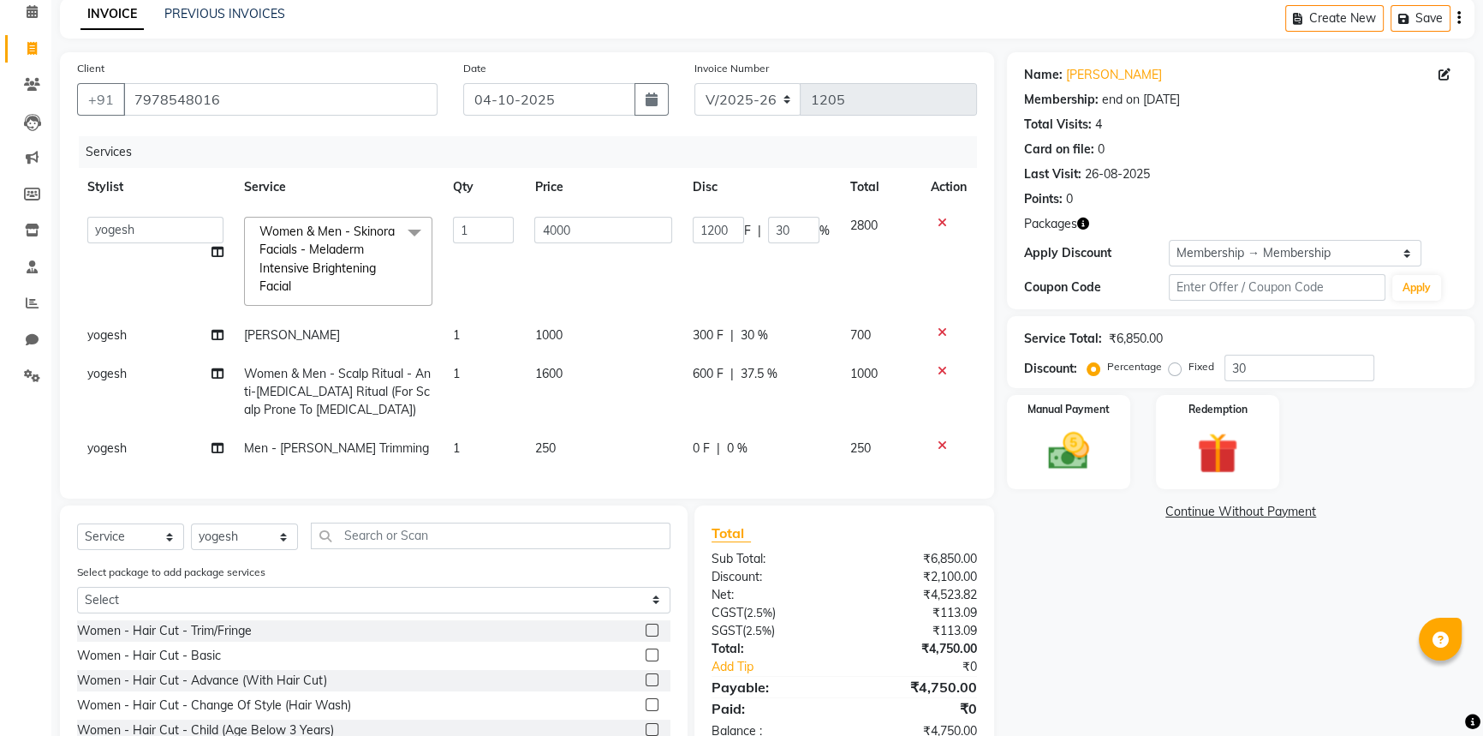
scroll to position [38, 0]
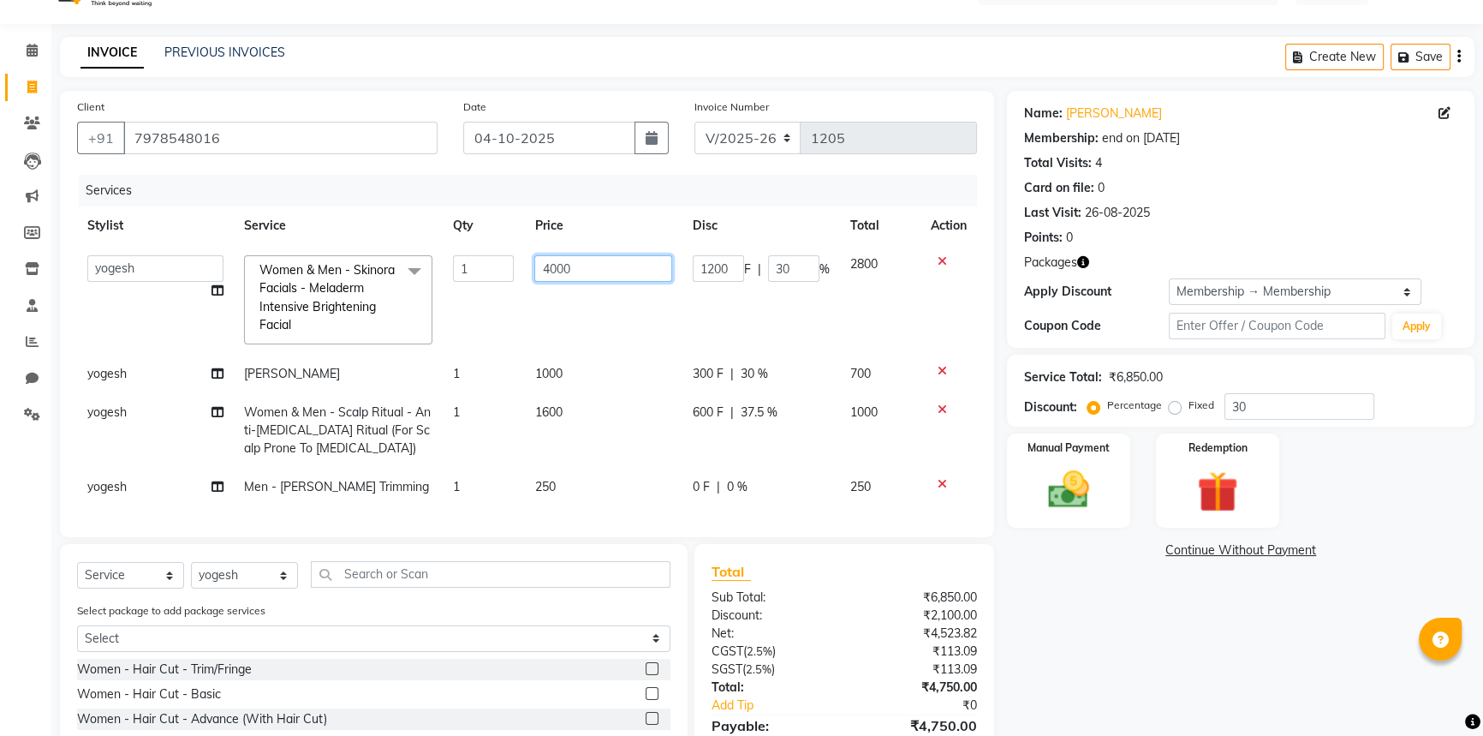
click at [593, 265] on input "4000" at bounding box center [602, 268] width 137 height 27
type input "4500"
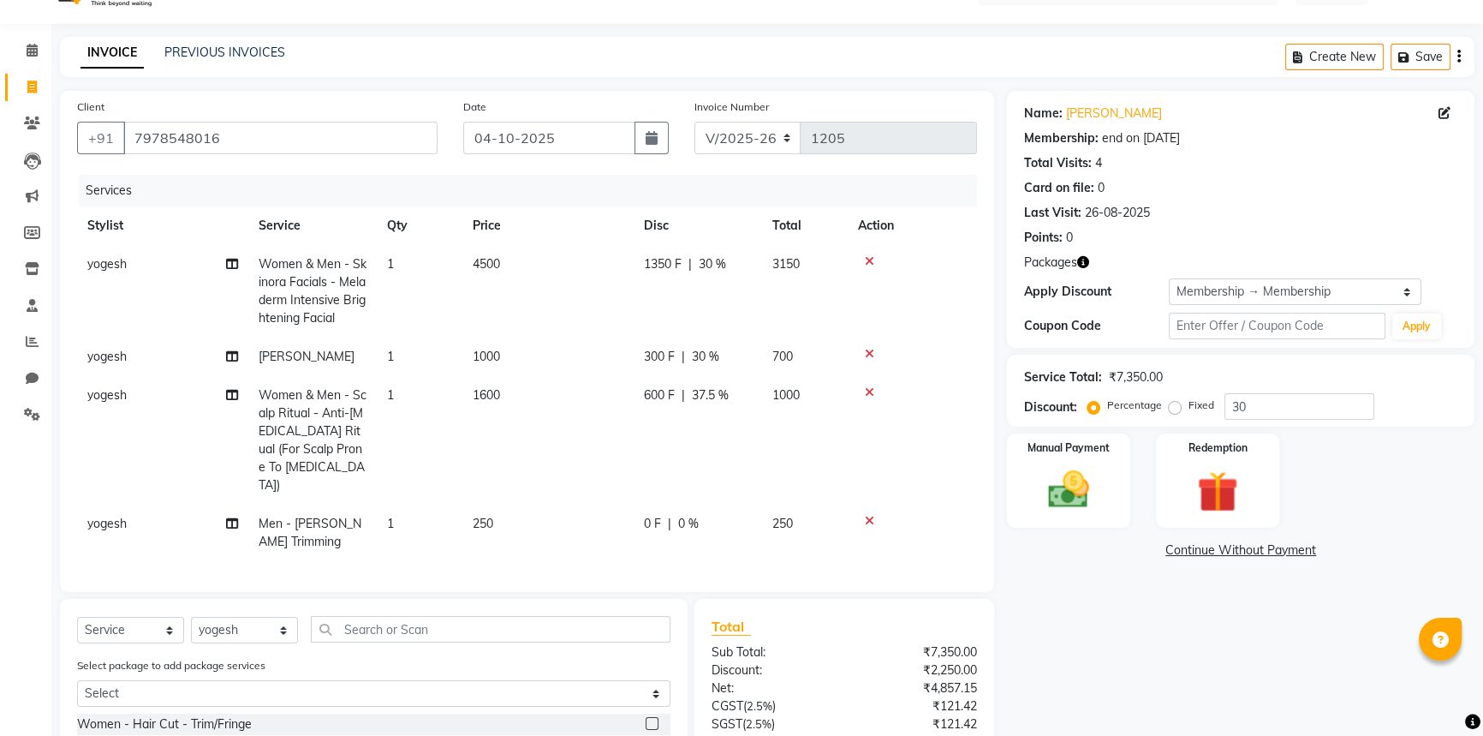
click at [1178, 634] on div "Name: [PERSON_NAME] Membership: end on [DATE] Total Visits: 4 Card on file: 0 L…" at bounding box center [1247, 500] width 480 height 818
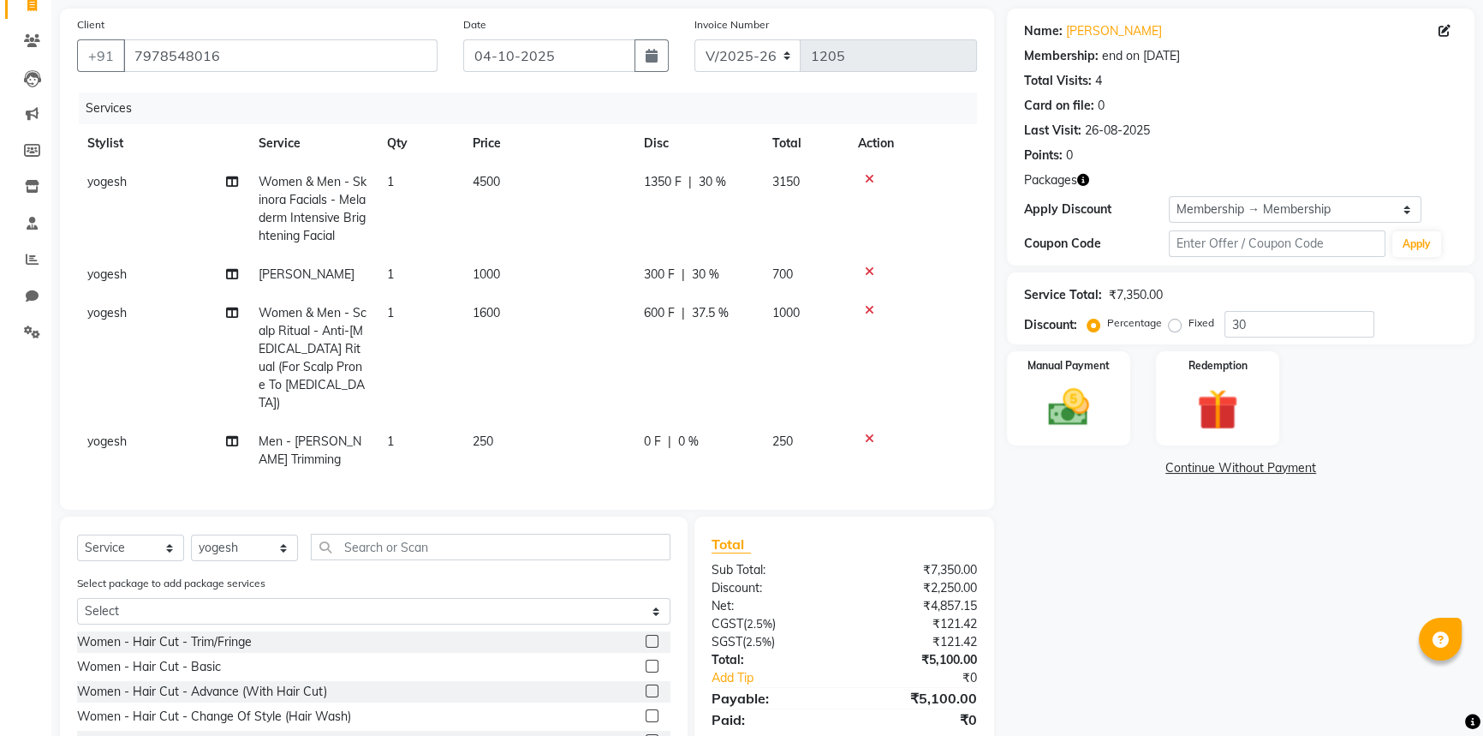
scroll to position [231, 0]
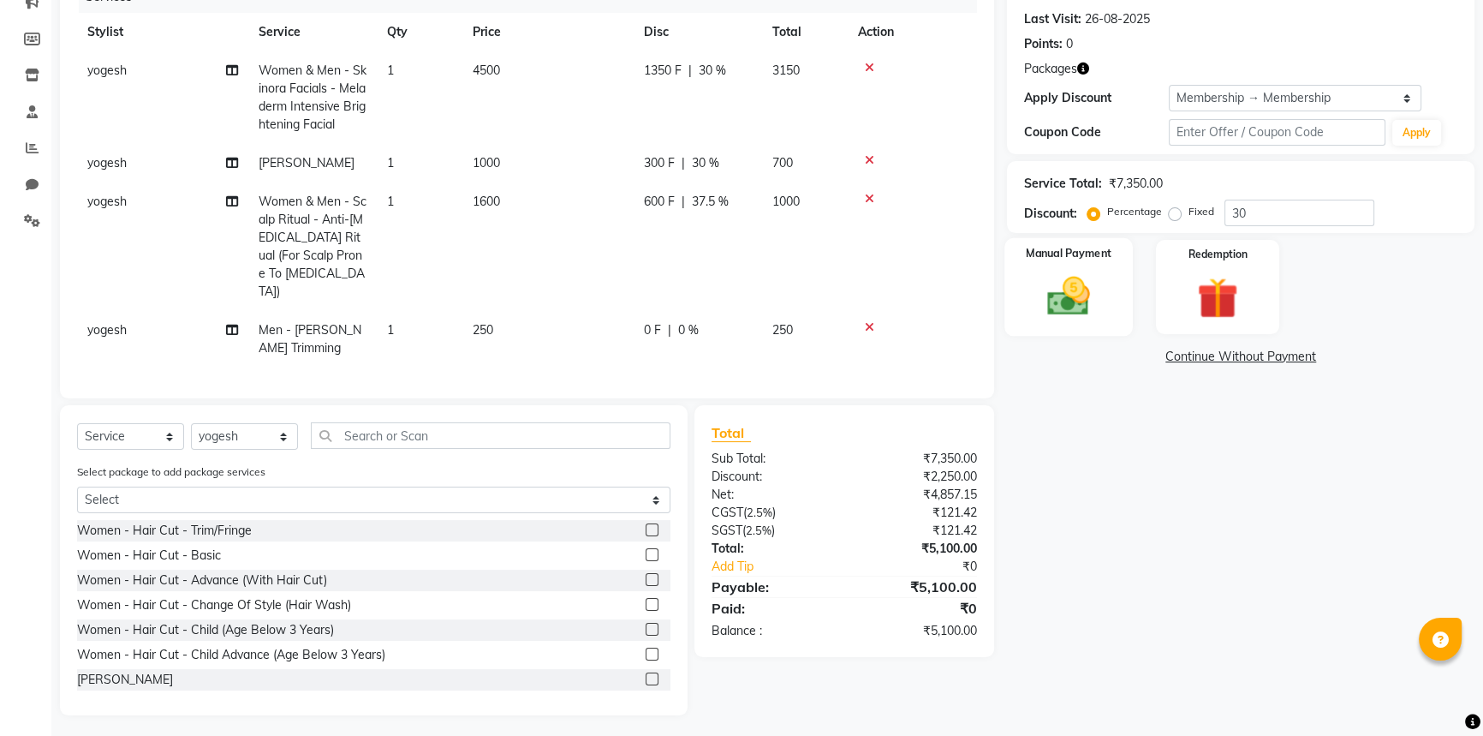
click at [1068, 302] on img at bounding box center [1069, 295] width 69 height 49
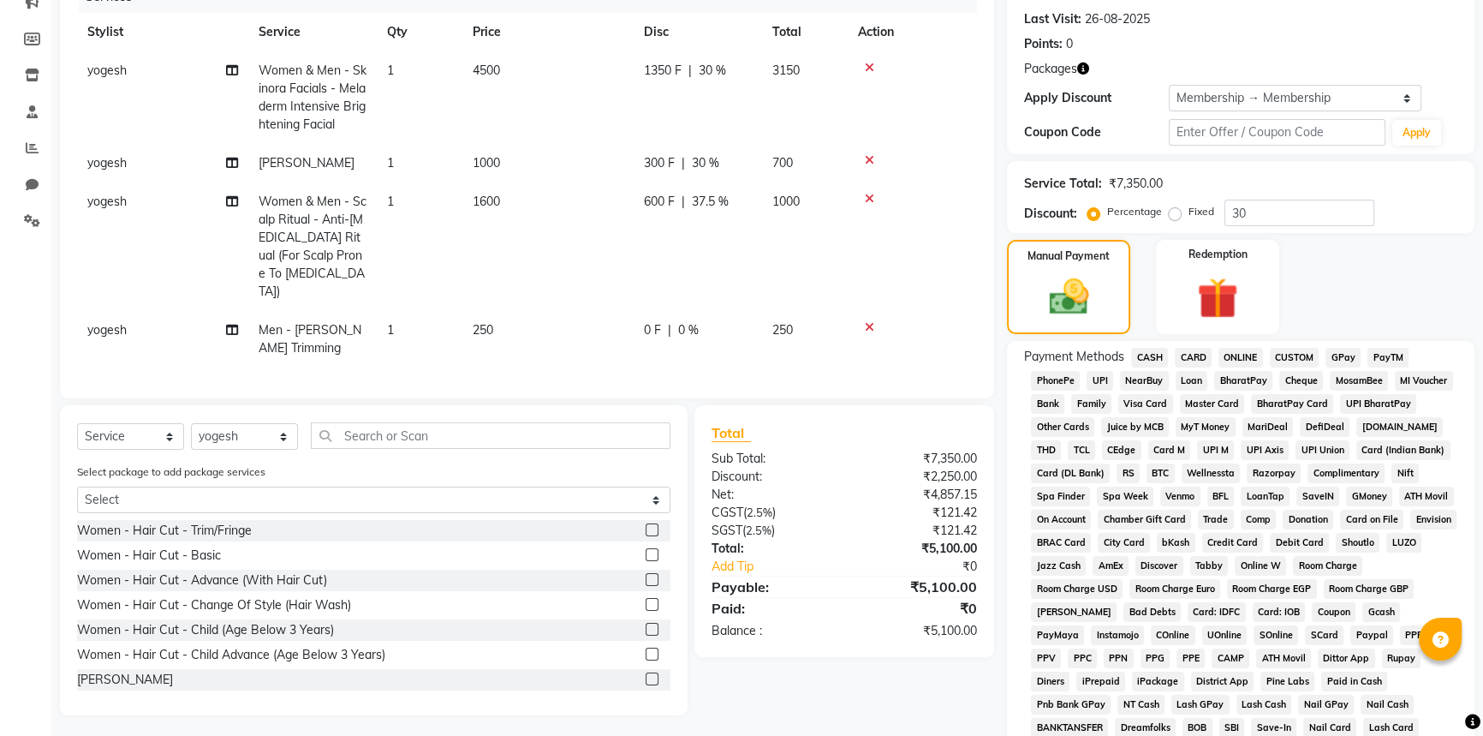
click at [1351, 363] on span "GPay" at bounding box center [1343, 358] width 35 height 20
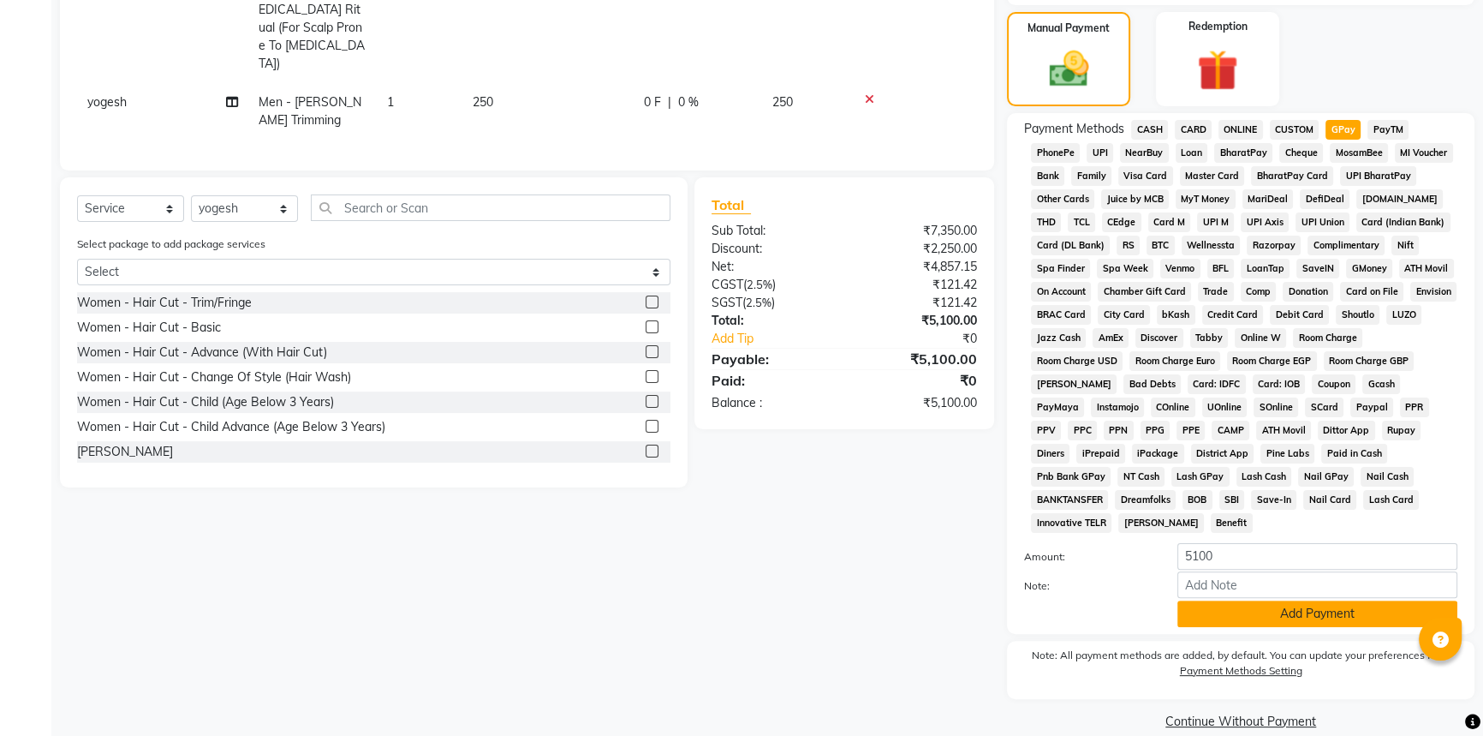
click at [1238, 600] on button "Add Payment" at bounding box center [1318, 613] width 280 height 27
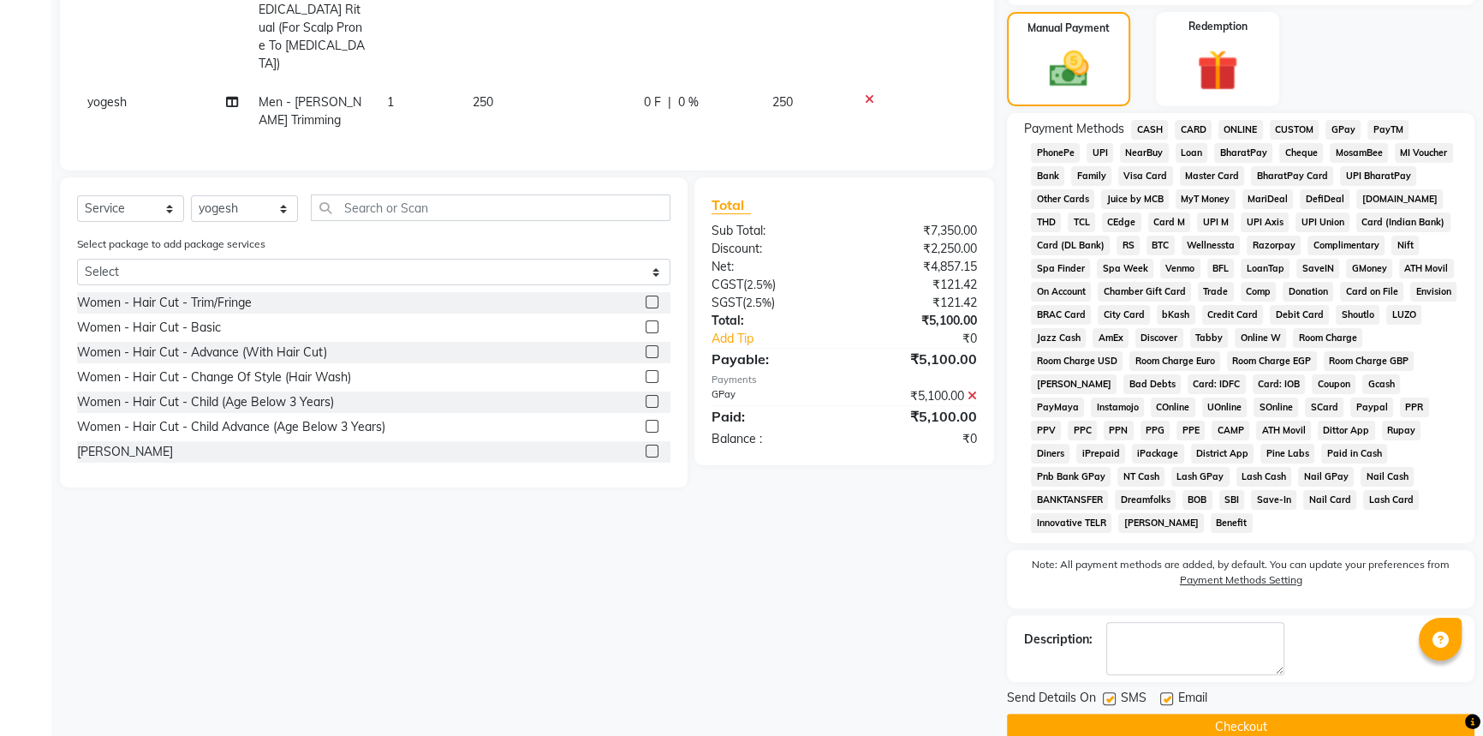
click at [1243, 713] on button "Checkout" at bounding box center [1241, 726] width 468 height 27
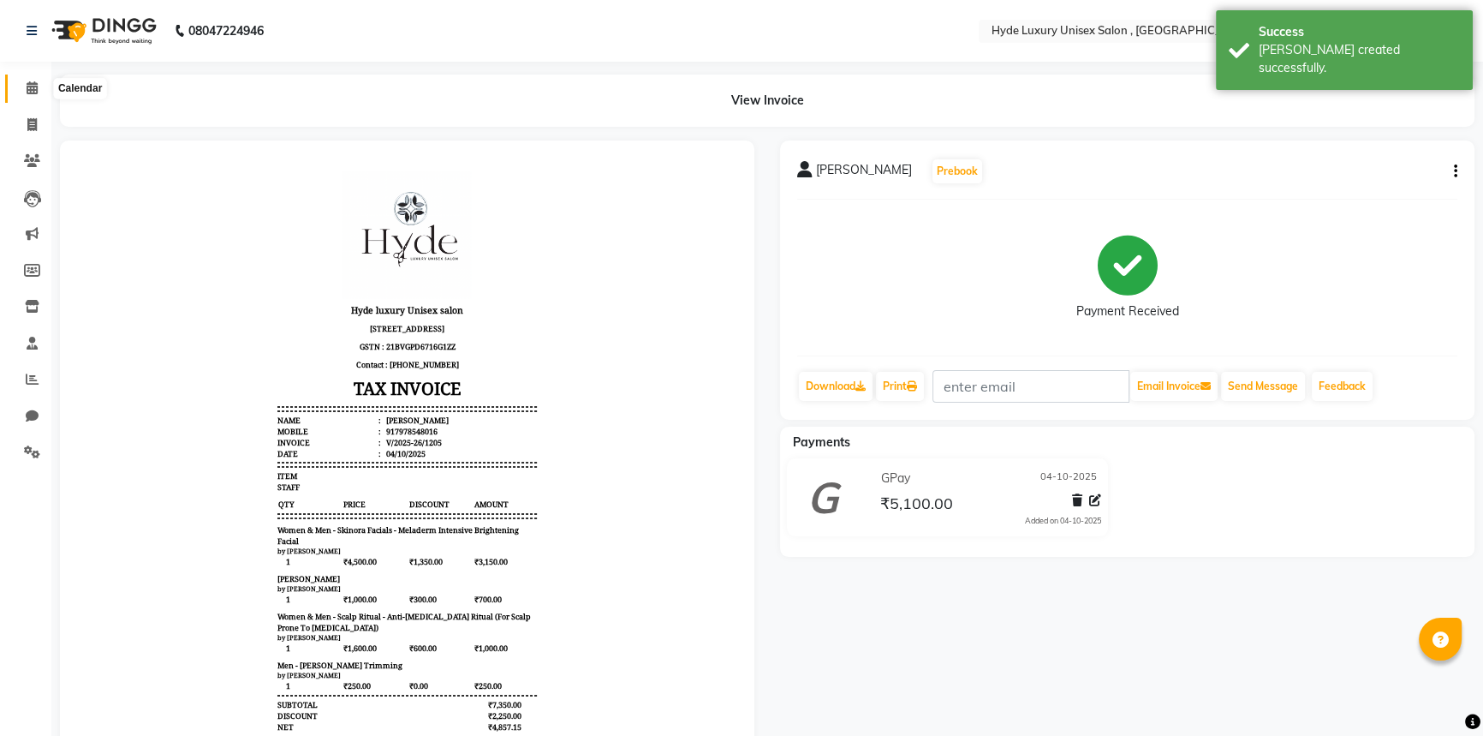
click at [28, 85] on icon at bounding box center [32, 87] width 11 height 13
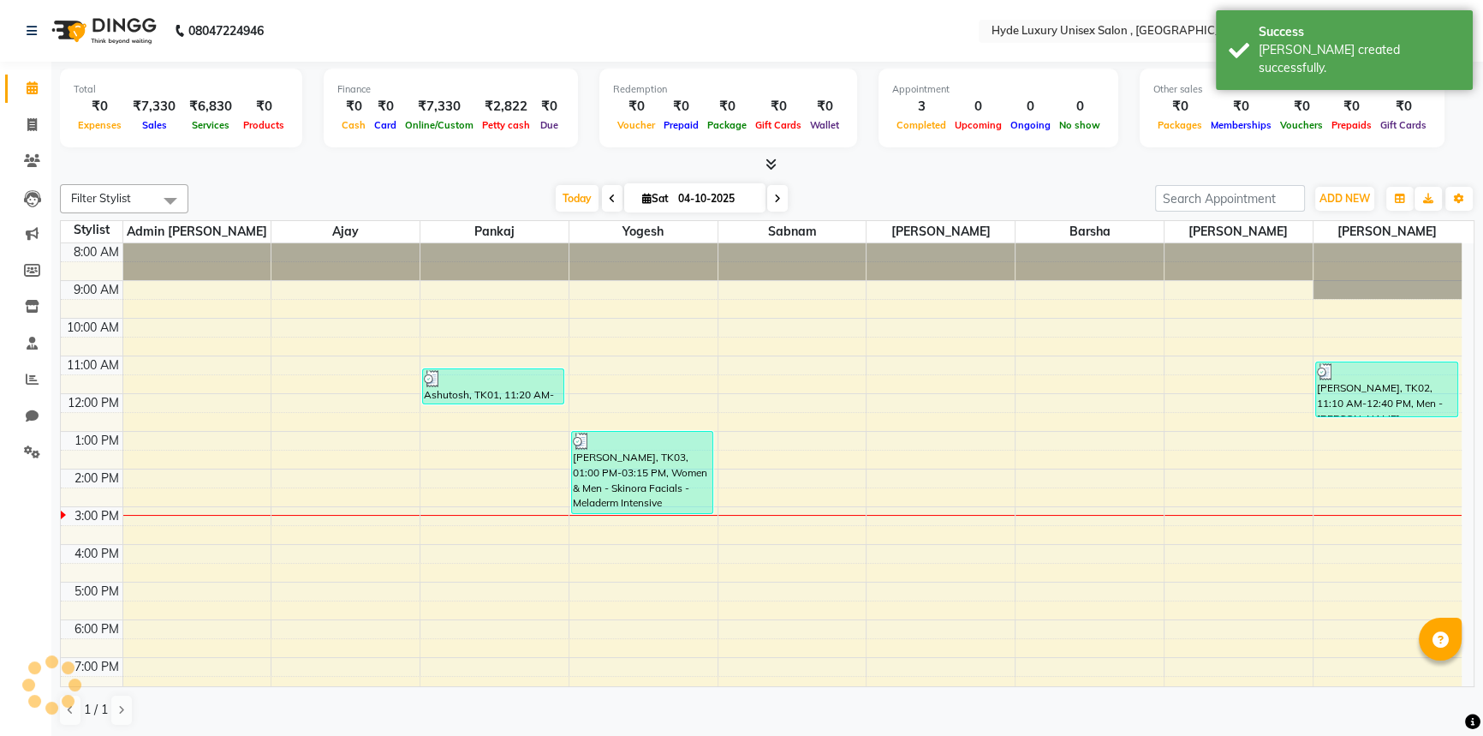
click at [236, 175] on div "Total ₹0 Expenses ₹7,330 Sales ₹6,830 Services ₹0 Products Finance ₹0 Cash ₹0 C…" at bounding box center [767, 400] width 1432 height 676
click at [447, 28] on nav "08047224946 Select Location × Hyde Luxury Unisex Salon , Rudrapur, English ENGL…" at bounding box center [741, 31] width 1483 height 62
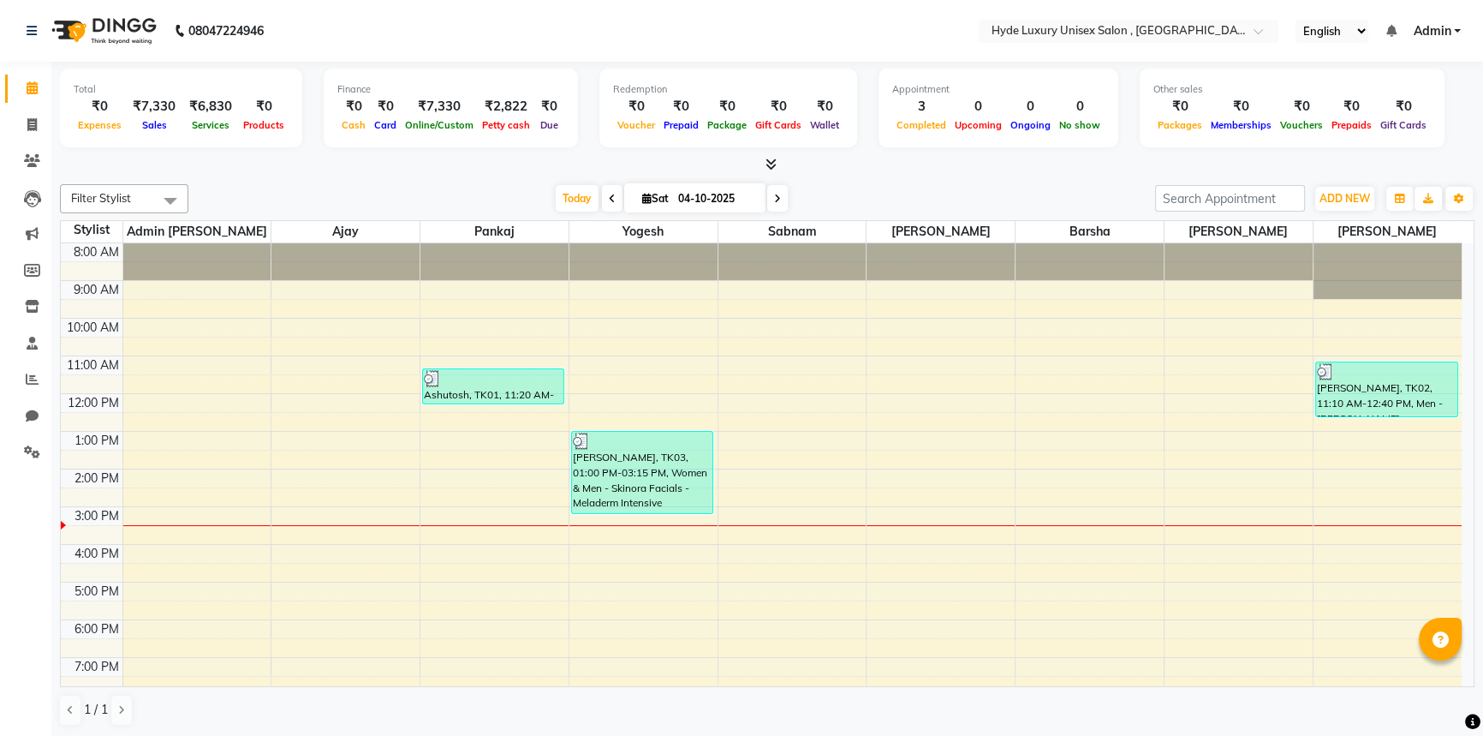
click at [356, 27] on nav "08047224946 Select Location × Hyde Luxury Unisex Salon , Rudrapur, English ENGL…" at bounding box center [741, 31] width 1483 height 62
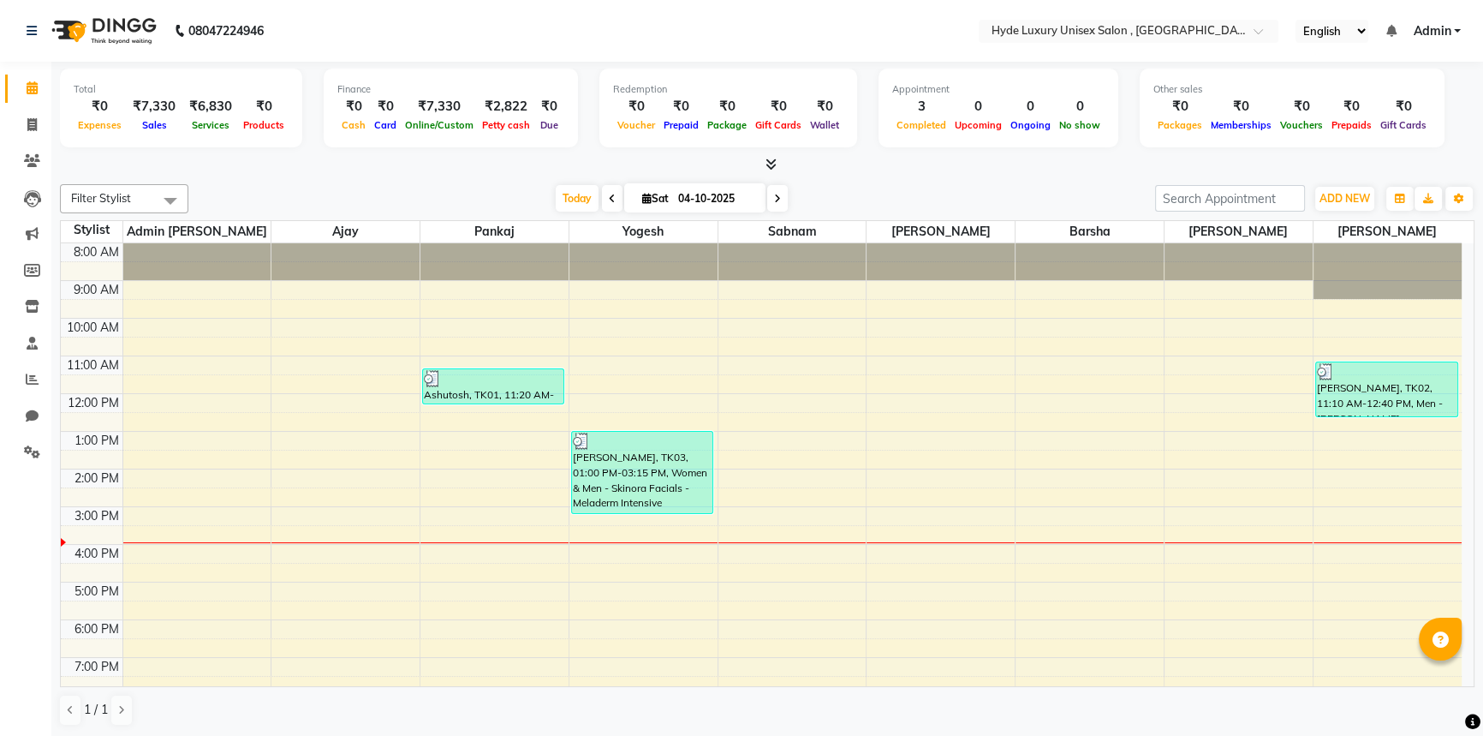
click at [325, 23] on nav "08047224946 Select Location × Hyde Luxury Unisex Salon , Rudrapur, English ENGL…" at bounding box center [741, 31] width 1483 height 62
click at [355, 16] on nav "08047224946 Select Location × Hyde Luxury Unisex Salon , Rudrapur, English ENGL…" at bounding box center [741, 31] width 1483 height 62
click at [393, 36] on nav "08047224946 Select Location × Hyde Luxury Unisex Salon , Rudrapur, English ENGL…" at bounding box center [741, 31] width 1483 height 62
click at [34, 384] on icon at bounding box center [32, 379] width 13 height 13
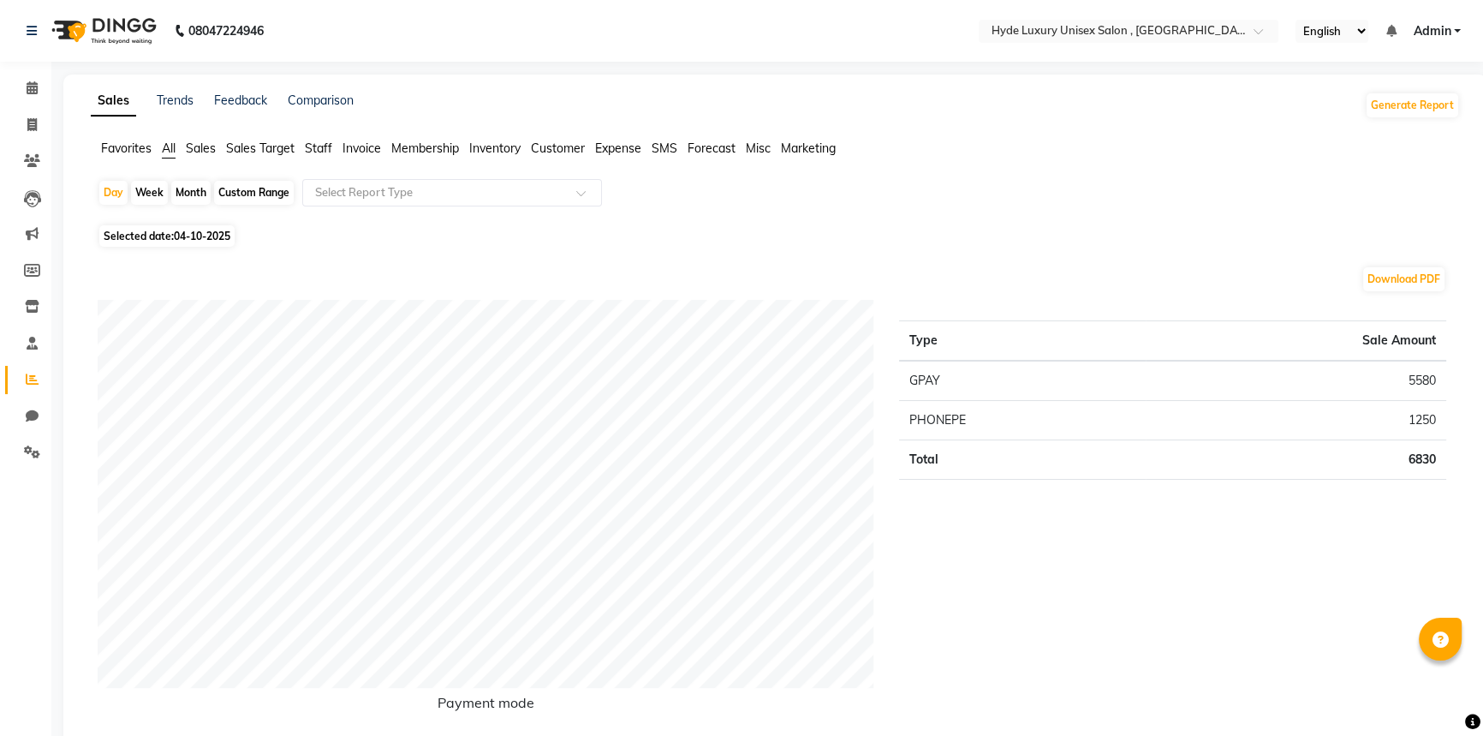
click at [322, 146] on span "Staff" at bounding box center [318, 147] width 27 height 15
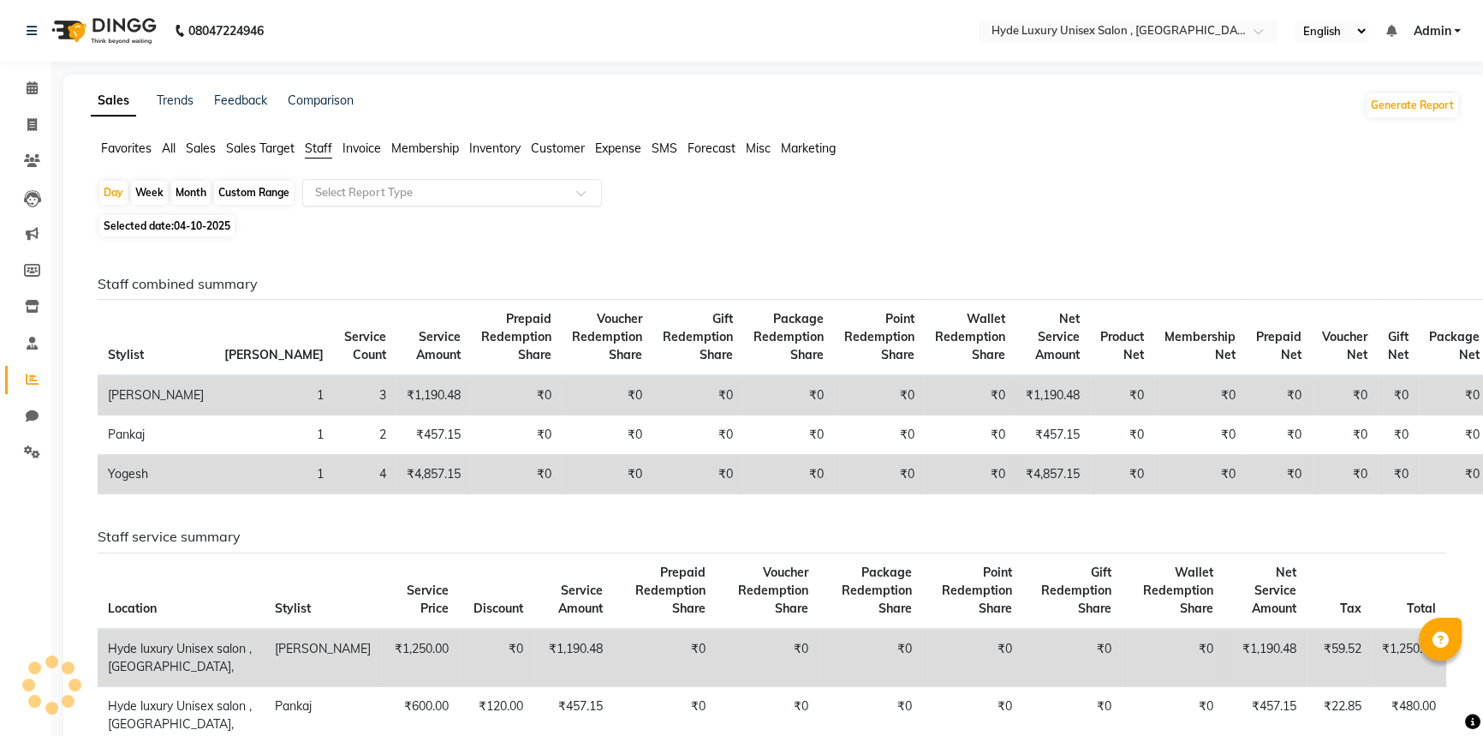
click at [372, 190] on input "text" at bounding box center [435, 192] width 247 height 17
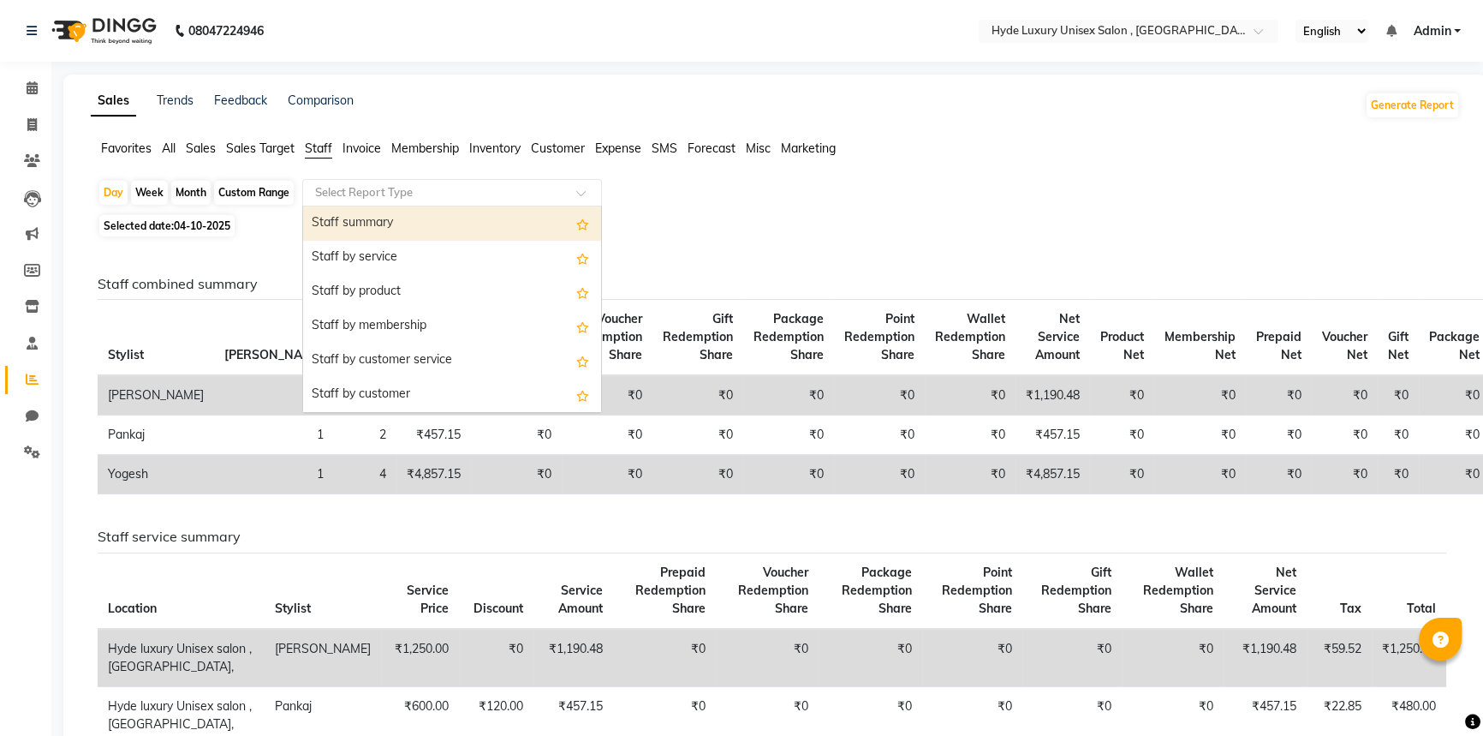
click at [376, 219] on div "Staff summary" at bounding box center [452, 223] width 298 height 34
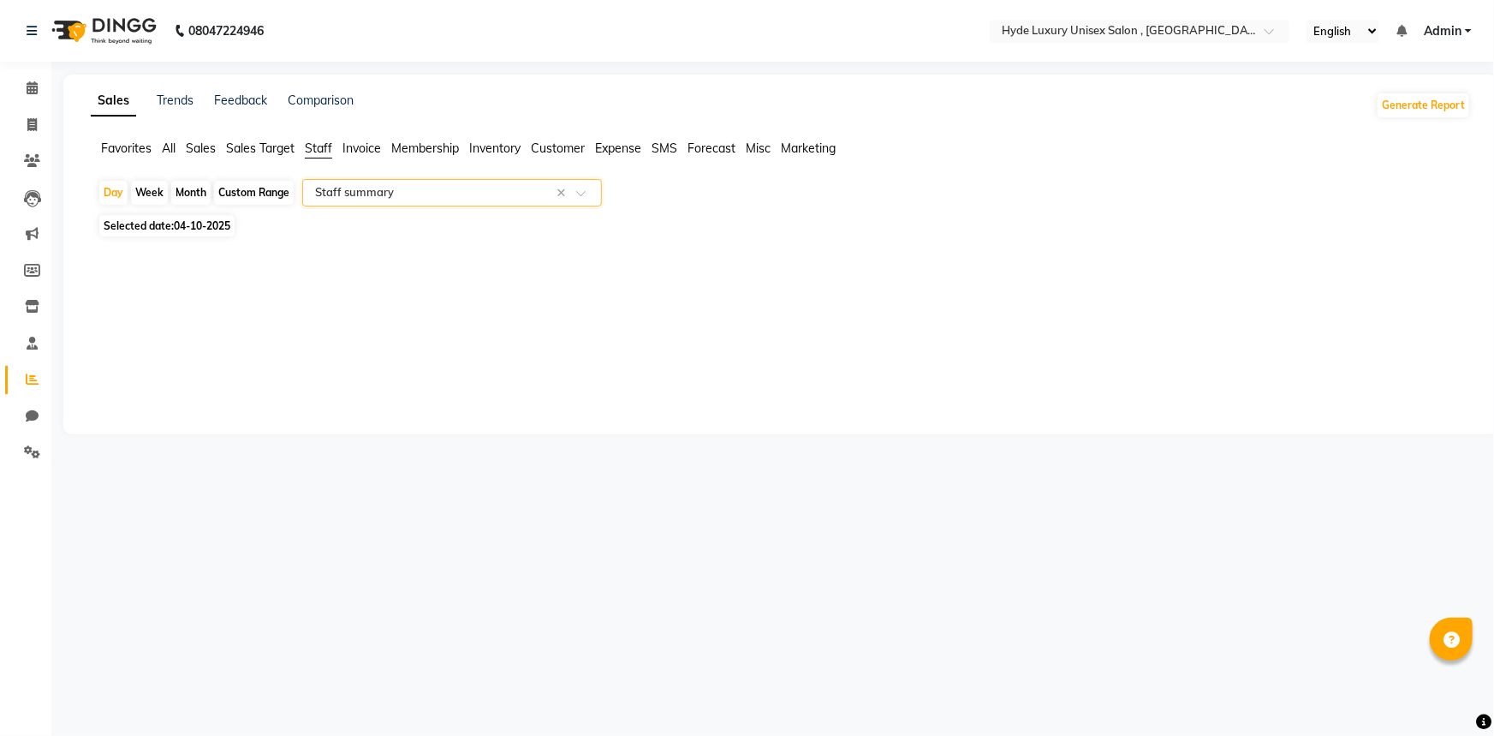
select select "full_report"
select select "csv"
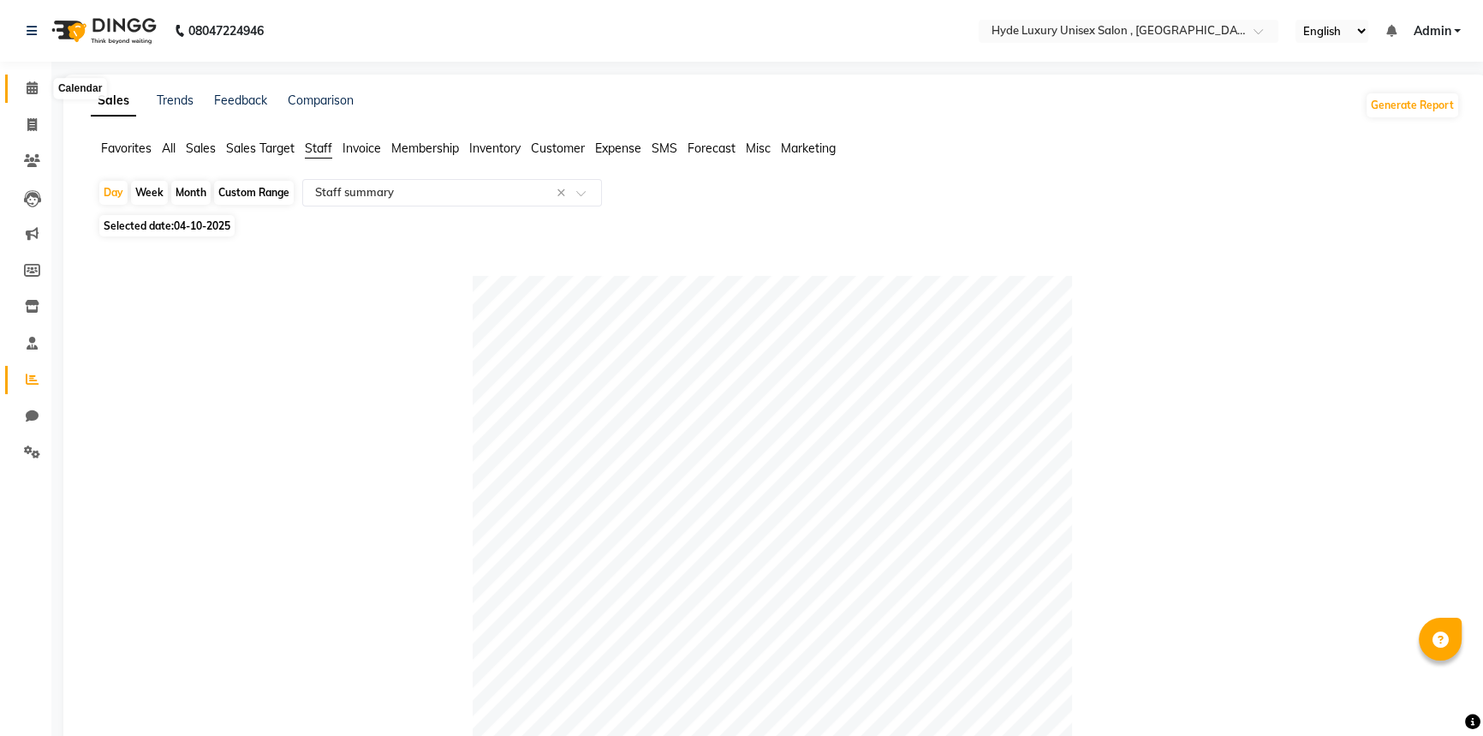
click at [32, 86] on icon at bounding box center [32, 87] width 11 height 13
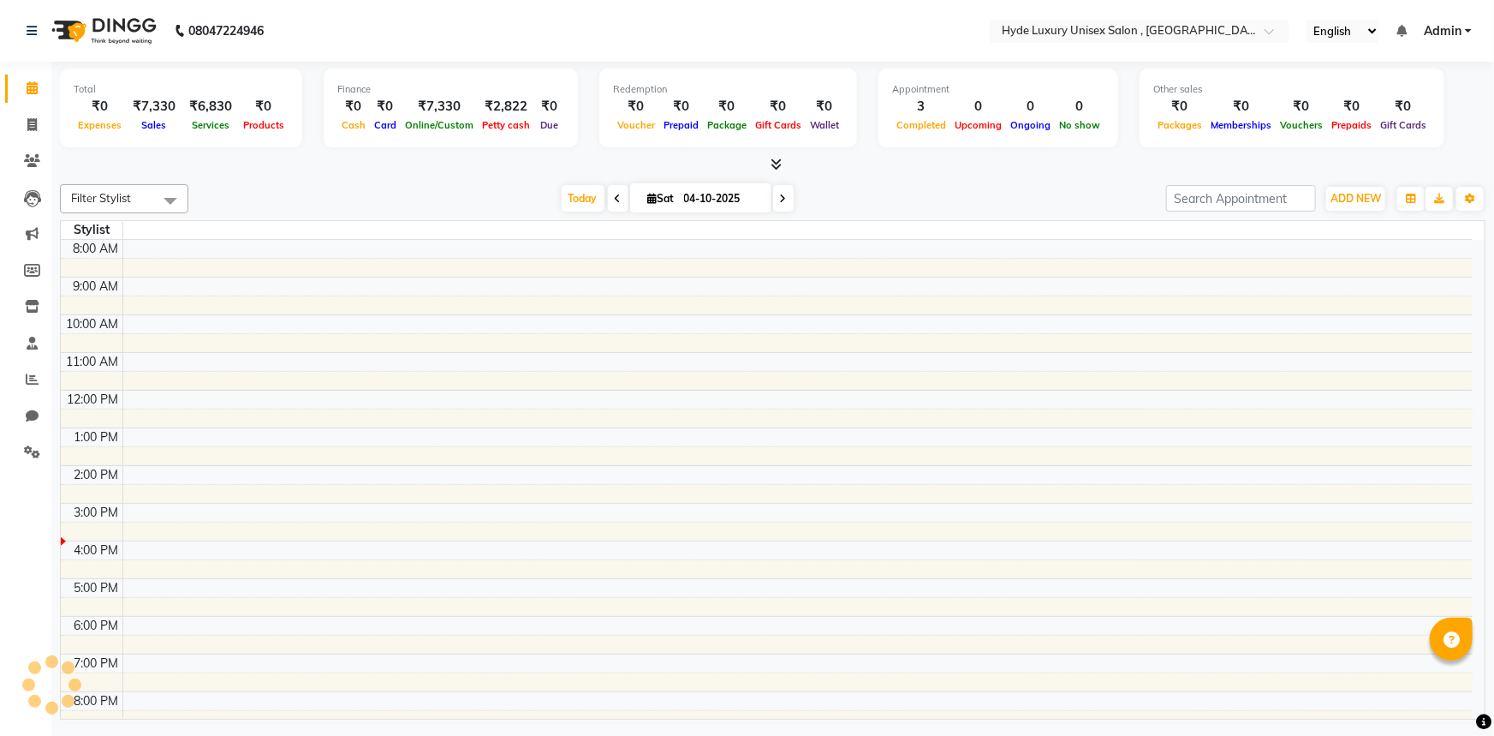
click at [290, 182] on div "Filter Stylist No data available [DATE] [DATE] Toggle Dropdown Add Appointment …" at bounding box center [773, 448] width 1426 height 542
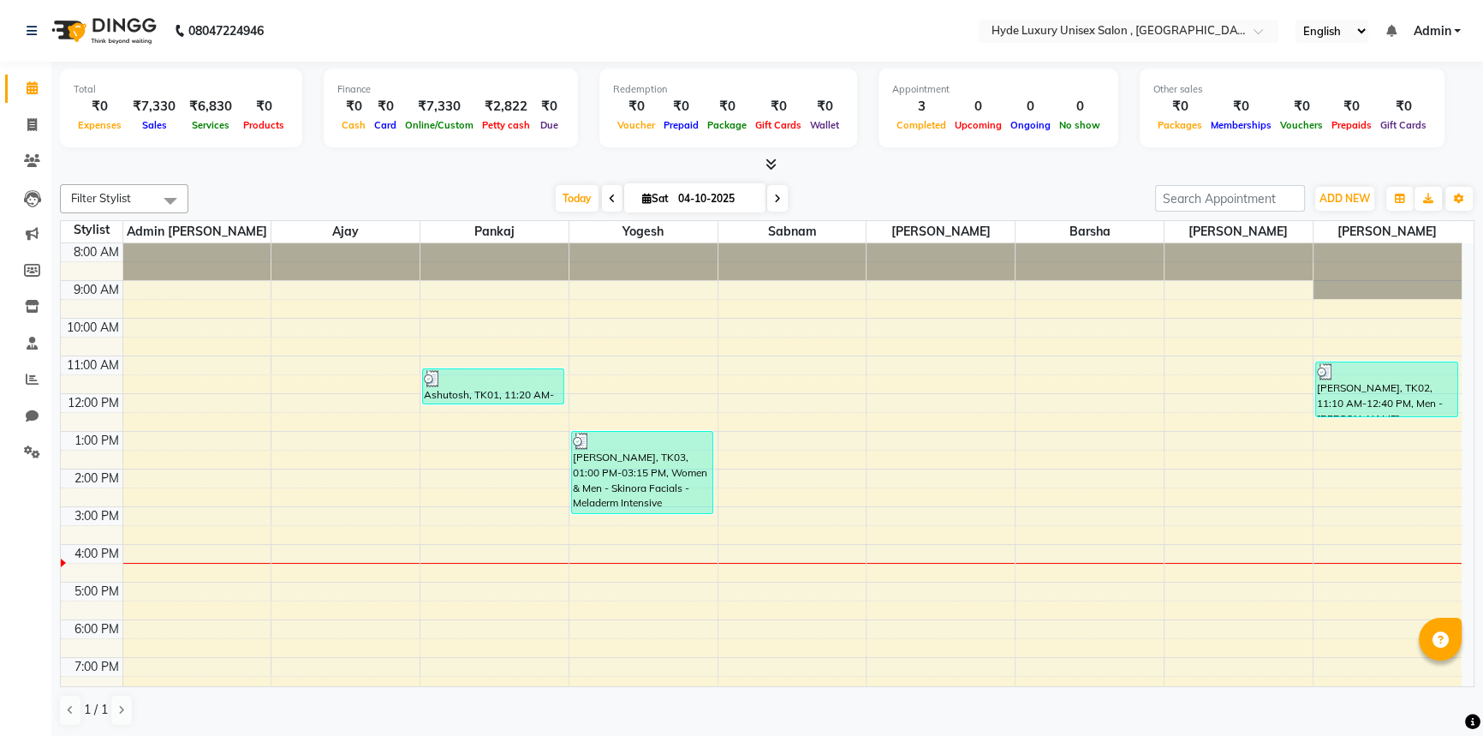
click at [416, 192] on div "[DATE] [DATE]" at bounding box center [672, 199] width 950 height 26
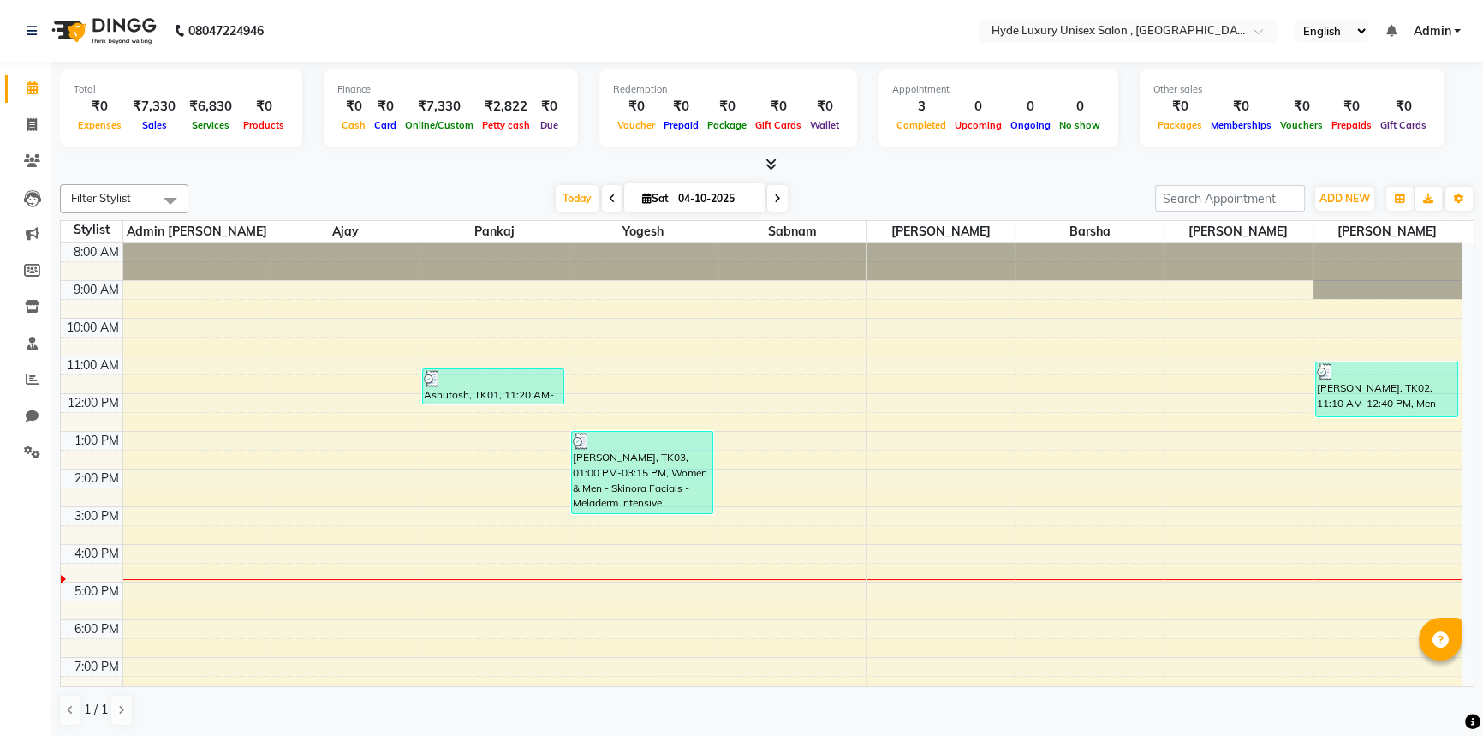
click at [313, 33] on nav "08047224946 Select Location × Hyde Luxury Unisex Salon , Rudrapur, English ENGL…" at bounding box center [741, 31] width 1483 height 62
